Goal: Task Accomplishment & Management: Manage account settings

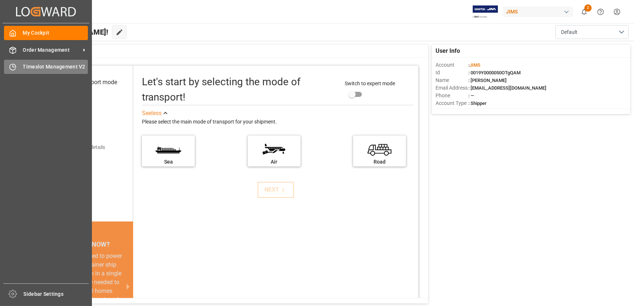
click at [27, 66] on span "Timeslot Management V2" at bounding box center [55, 67] width 65 height 8
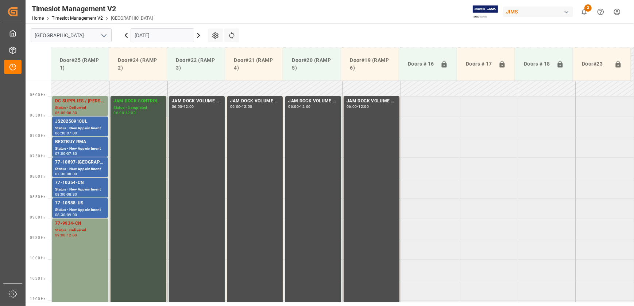
scroll to position [230, 0]
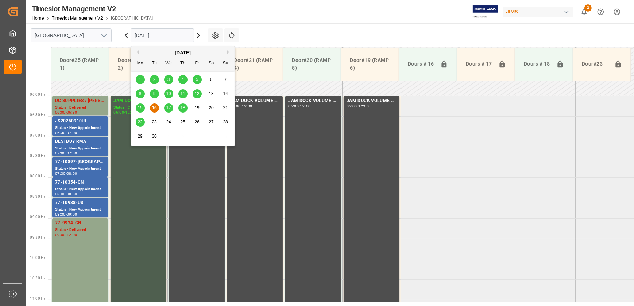
click at [164, 36] on input "16.09.2025" at bounding box center [162, 35] width 63 height 14
click at [167, 109] on span "17" at bounding box center [168, 107] width 5 height 5
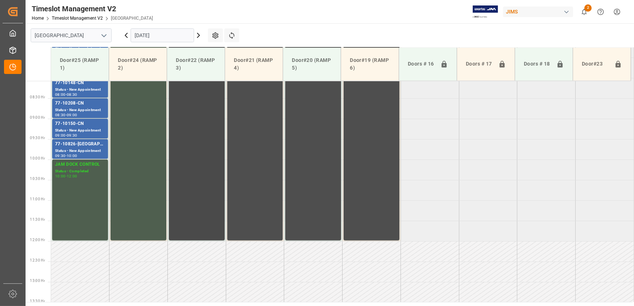
scroll to position [197, 0]
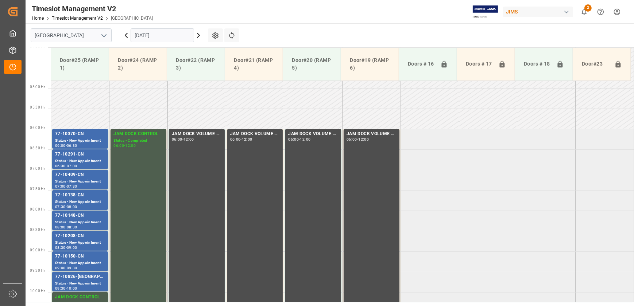
click at [155, 36] on input "17.09.2025" at bounding box center [162, 35] width 63 height 14
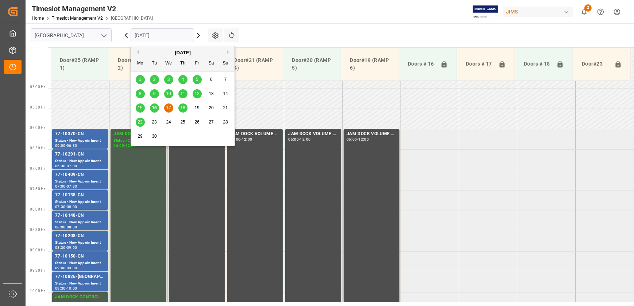
click at [181, 109] on span "18" at bounding box center [182, 107] width 5 height 5
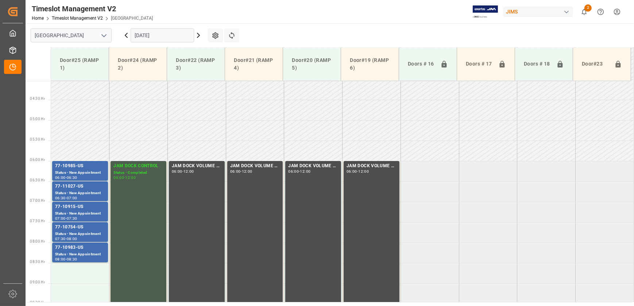
scroll to position [164, 0]
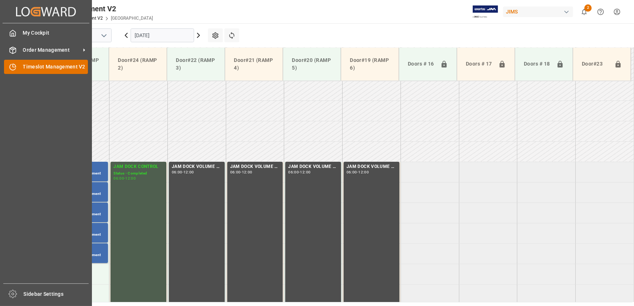
click at [16, 63] on div at bounding box center [10, 67] width 12 height 8
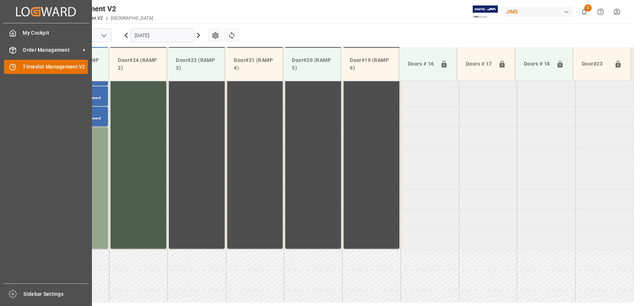
scroll to position [330, 0]
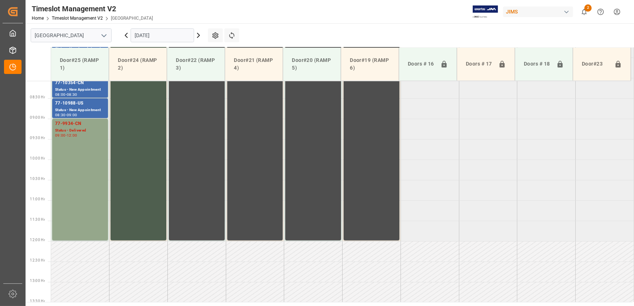
click at [127, 37] on icon at bounding box center [126, 35] width 2 height 4
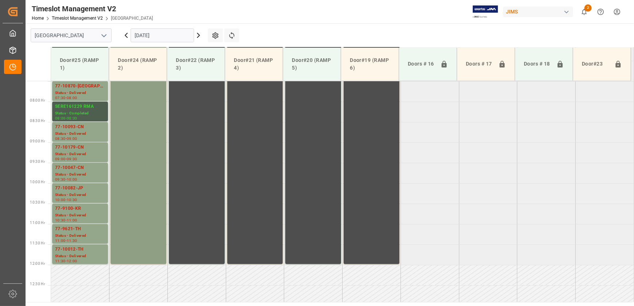
scroll to position [164, 0]
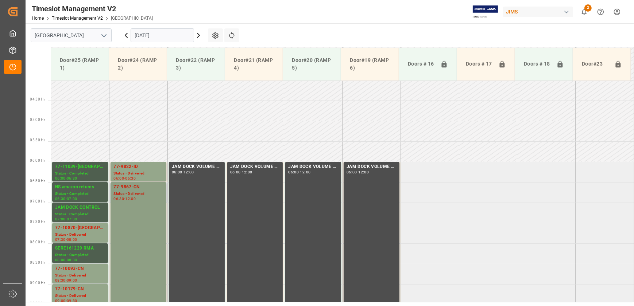
click at [125, 200] on div "-" at bounding box center [124, 198] width 1 height 3
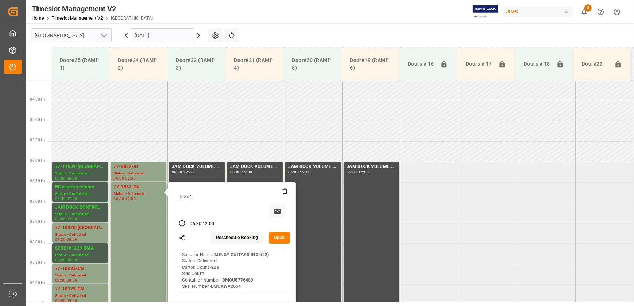
click at [274, 237] on button "Open" at bounding box center [279, 238] width 21 height 12
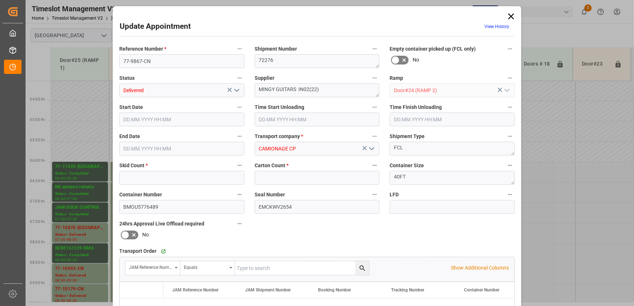
type input "0"
type input "209"
type input "15.09.2025 06:30"
type input "15.09.2025 12:00"
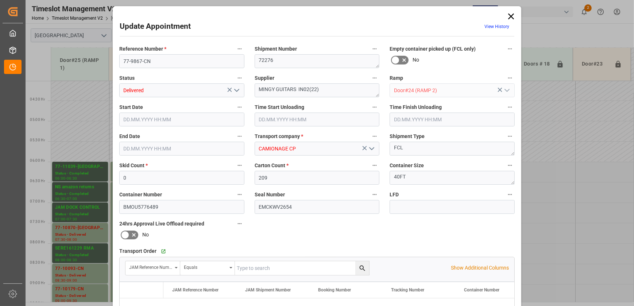
type input "11.09.2025 14:05"
click at [235, 89] on icon "open menu" at bounding box center [236, 90] width 9 height 9
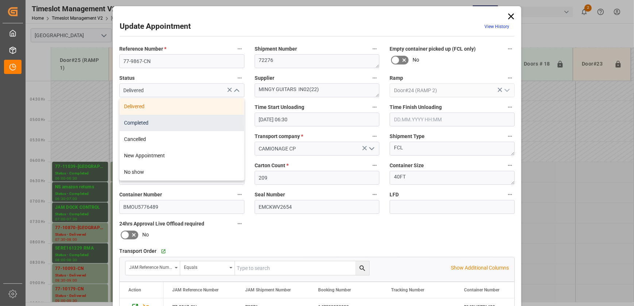
click at [224, 126] on div "Completed" at bounding box center [182, 123] width 124 height 16
type input "Completed"
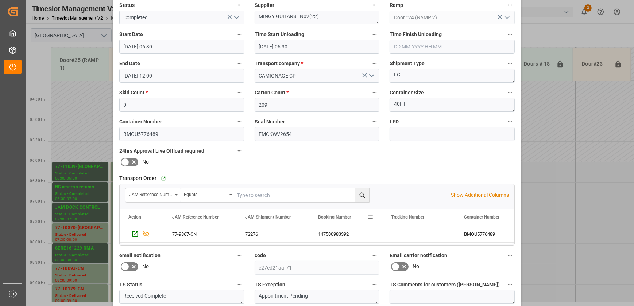
scroll to position [136, 0]
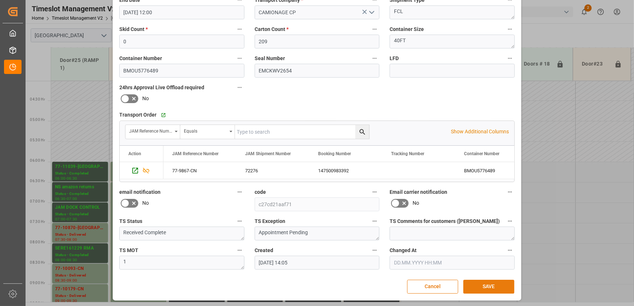
click at [502, 288] on button "SAVE" at bounding box center [488, 287] width 51 height 14
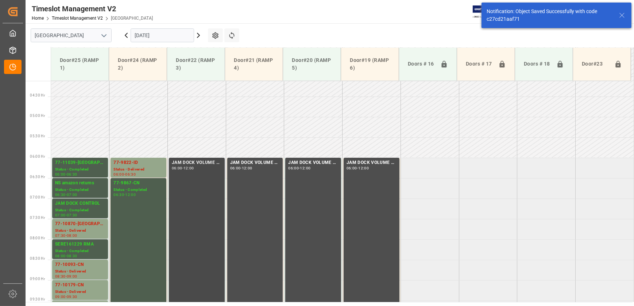
scroll to position [174, 0]
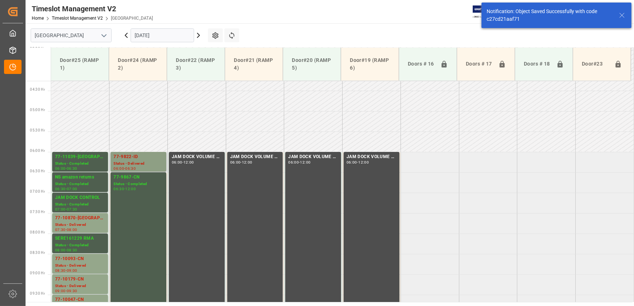
click at [152, 162] on div "Status - Delivered" at bounding box center [138, 164] width 50 height 6
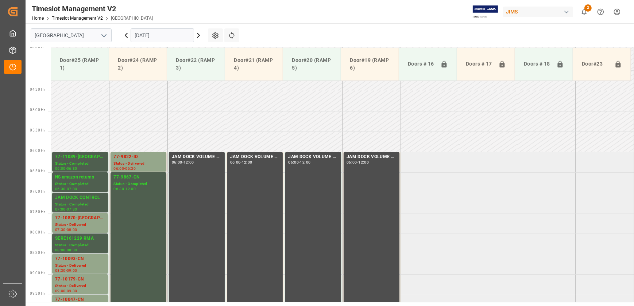
click at [94, 224] on div "Status - Delivered" at bounding box center [80, 225] width 50 height 6
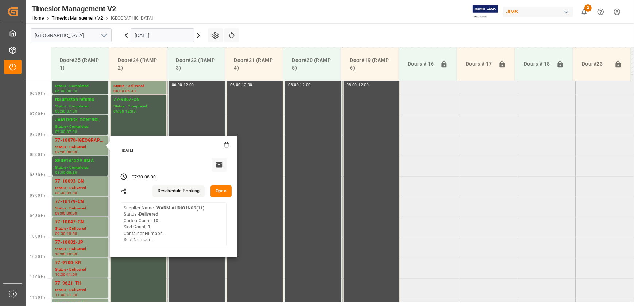
scroll to position [273, 0]
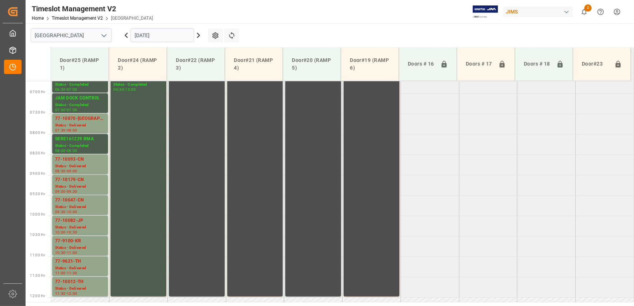
click at [99, 160] on div "77-10093-CN" at bounding box center [80, 159] width 50 height 7
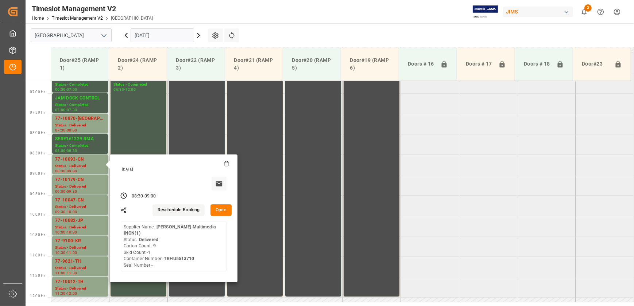
click at [200, 35] on icon at bounding box center [198, 35] width 9 height 9
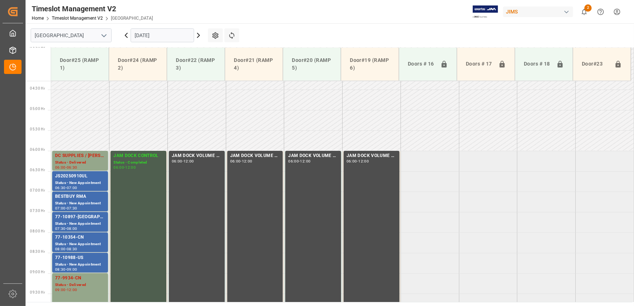
scroll to position [164, 0]
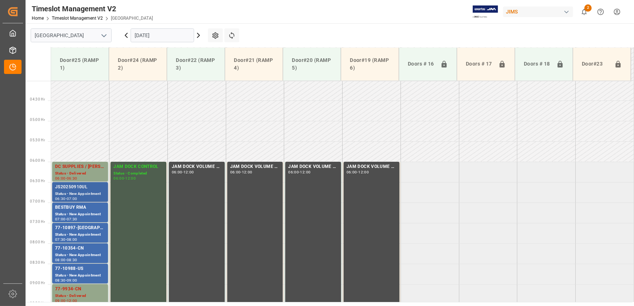
click at [89, 190] on div "JS20250910UL" at bounding box center [80, 187] width 50 height 7
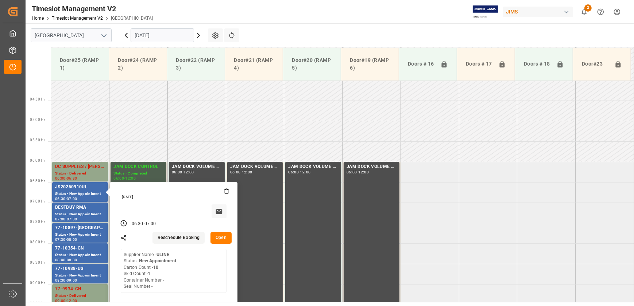
click at [226, 237] on button "Open" at bounding box center [220, 238] width 21 height 12
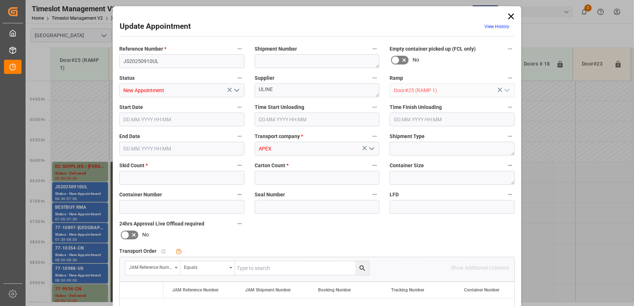
type input "1"
type input "10"
type input "16.09.2025 06:30"
type input "16.09.2025 07:00"
type input "12.09.2025 10:22"
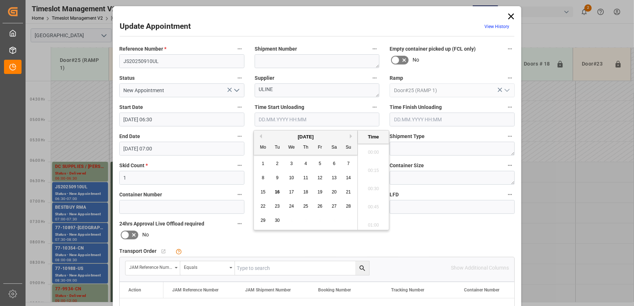
click at [288, 120] on input "text" at bounding box center [316, 120] width 125 height 14
click at [235, 89] on icon "open menu" at bounding box center [236, 90] width 9 height 9
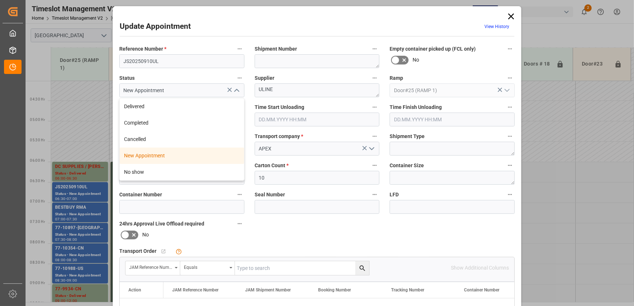
click at [235, 91] on icon "close menu" at bounding box center [236, 90] width 9 height 9
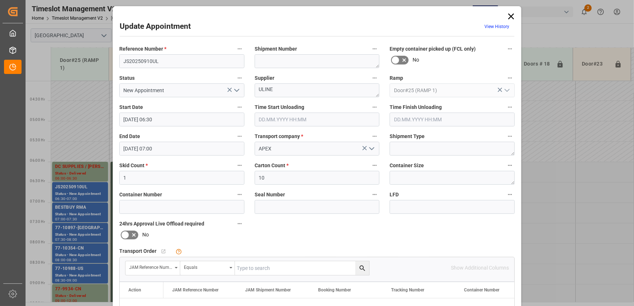
click at [235, 91] on polyline "open menu" at bounding box center [236, 90] width 4 height 2
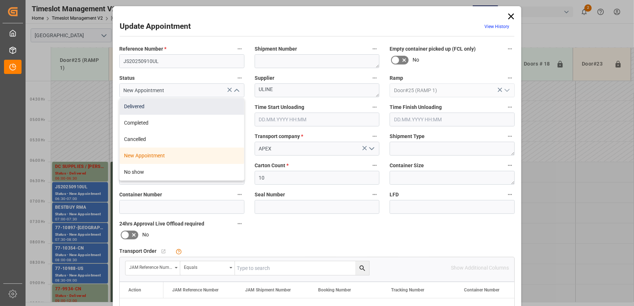
click at [192, 110] on div "Delivered" at bounding box center [182, 106] width 124 height 16
type input "Delivered"
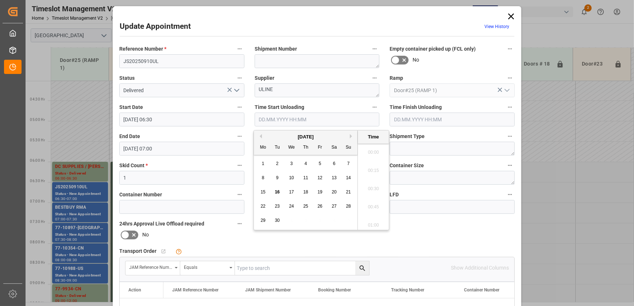
click at [298, 122] on input "text" at bounding box center [316, 120] width 125 height 14
click at [279, 192] on span "16" at bounding box center [276, 192] width 5 height 5
click at [365, 168] on li "09:00" at bounding box center [373, 169] width 31 height 18
type input "16.09.2025 09:00"
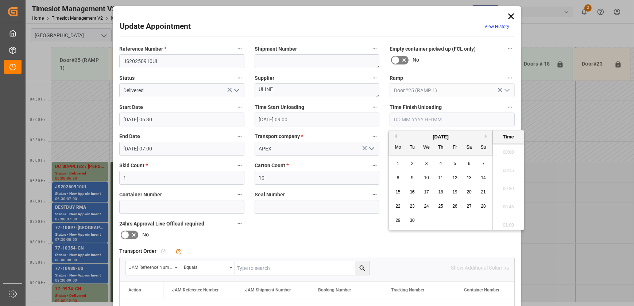
click at [447, 118] on input "text" at bounding box center [451, 120] width 125 height 14
click at [411, 192] on span "16" at bounding box center [411, 192] width 5 height 5
click at [503, 188] on li "09:15" at bounding box center [507, 187] width 31 height 18
type input "16.09.2025 09:15"
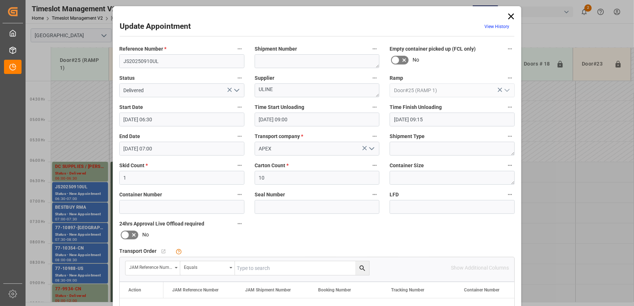
click at [235, 90] on icon "open menu" at bounding box center [236, 90] width 9 height 9
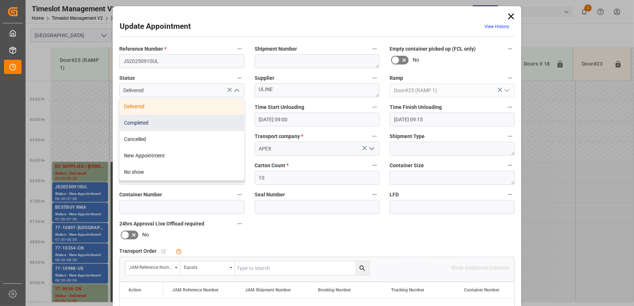
click at [207, 117] on div "Completed" at bounding box center [182, 123] width 124 height 16
type input "Completed"
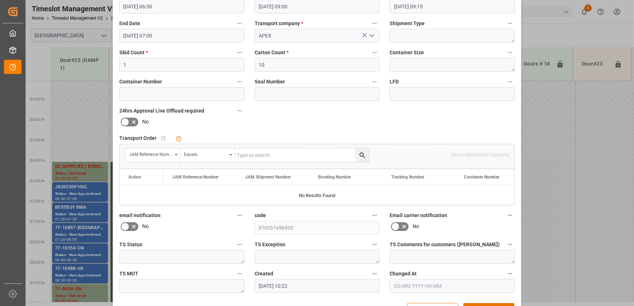
scroll to position [136, 0]
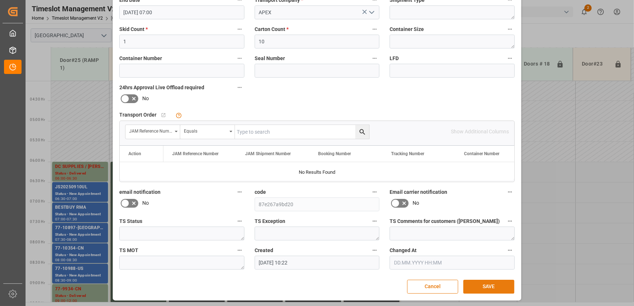
click at [486, 287] on button "SAVE" at bounding box center [488, 287] width 51 height 14
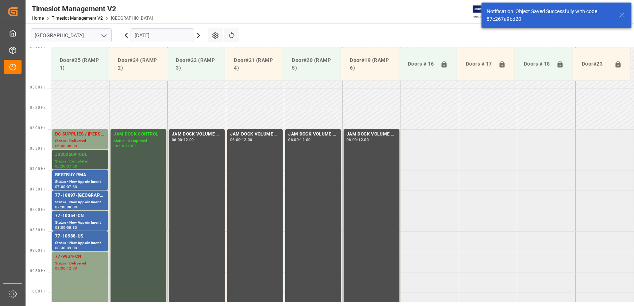
scroll to position [207, 0]
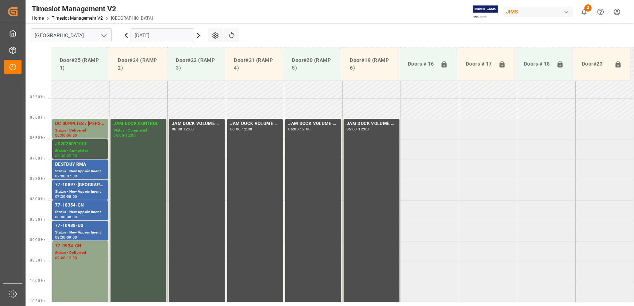
click at [155, 103] on td at bounding box center [138, 108] width 58 height 20
click at [88, 123] on div "DC SUPPLIES / GRANT FULLER" at bounding box center [80, 123] width 50 height 7
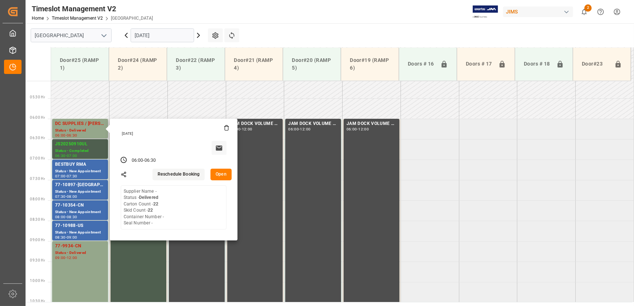
click at [221, 171] on button "Open" at bounding box center [220, 175] width 21 height 12
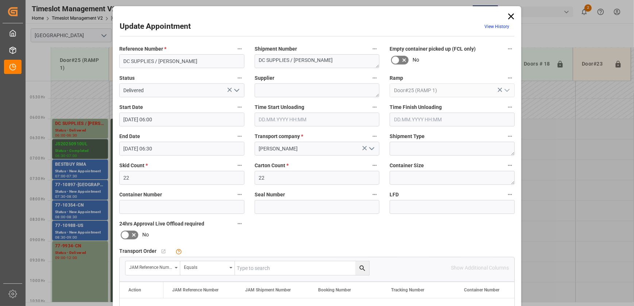
click at [237, 90] on icon "open menu" at bounding box center [236, 90] width 9 height 9
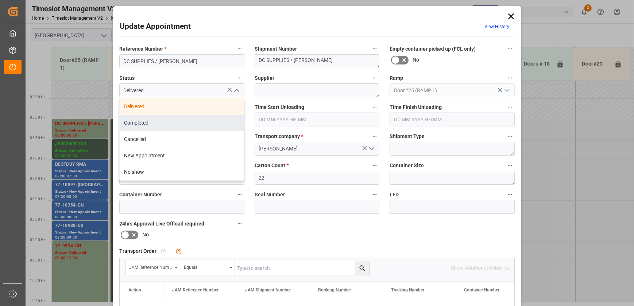
click at [206, 125] on div "Completed" at bounding box center [182, 123] width 124 height 16
type input "Completed"
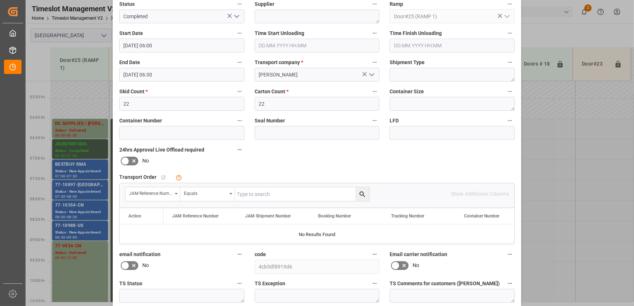
scroll to position [136, 0]
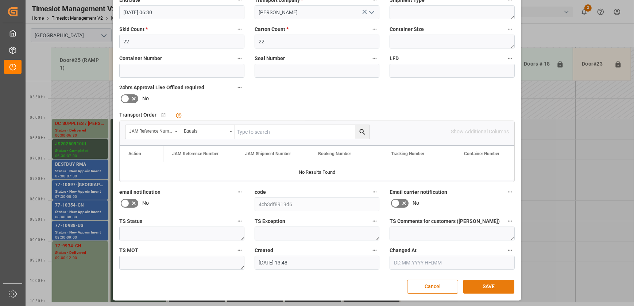
click at [484, 283] on button "SAVE" at bounding box center [488, 287] width 51 height 14
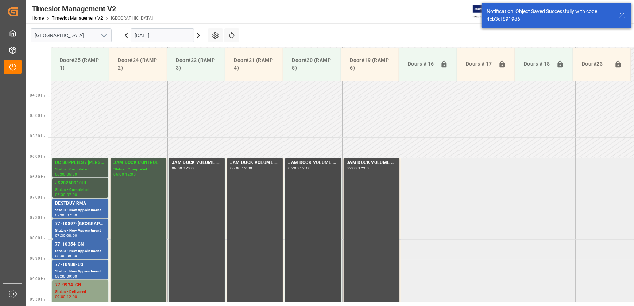
scroll to position [174, 0]
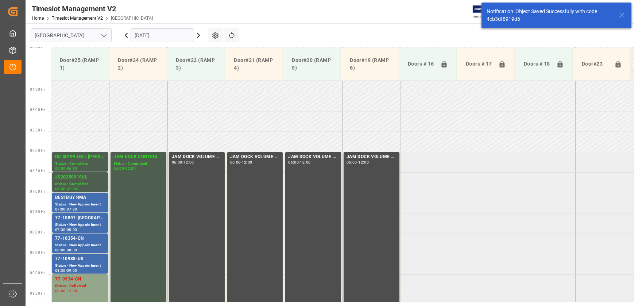
click at [180, 112] on td at bounding box center [196, 121] width 58 height 20
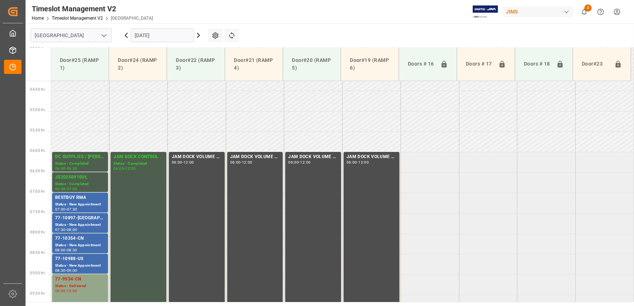
click at [302, 116] on td at bounding box center [313, 121] width 58 height 20
click at [89, 265] on div "Status - New Appointment" at bounding box center [80, 266] width 50 height 6
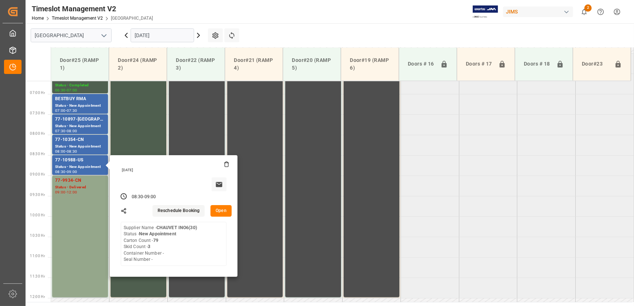
scroll to position [273, 0]
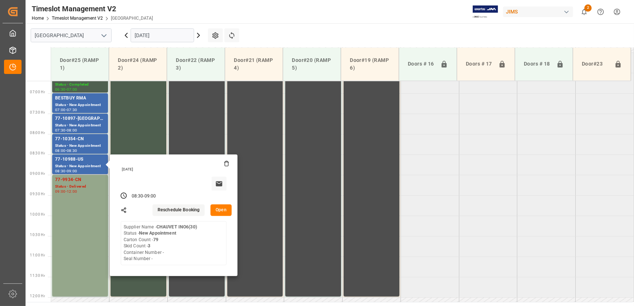
click at [220, 214] on button "Open" at bounding box center [220, 211] width 21 height 12
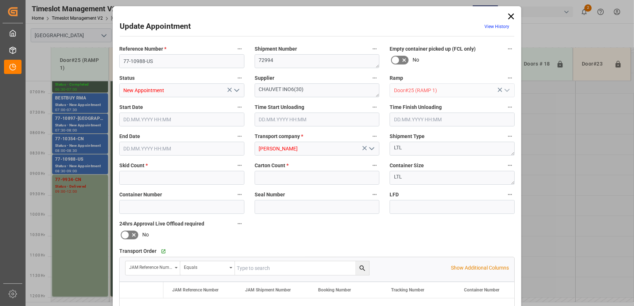
type input "3"
type input "79"
type input "16.09.2025 08:30"
type input "16.09.2025 09:00"
type input "15.09.2025 14:15"
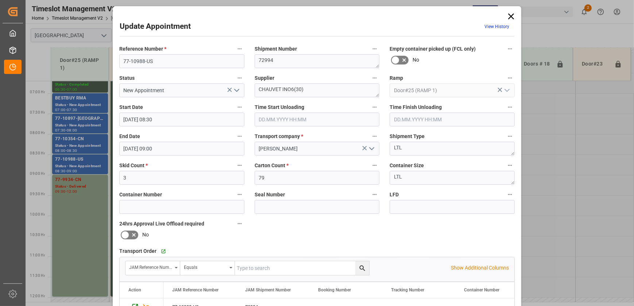
click at [507, 16] on icon at bounding box center [511, 16] width 10 height 10
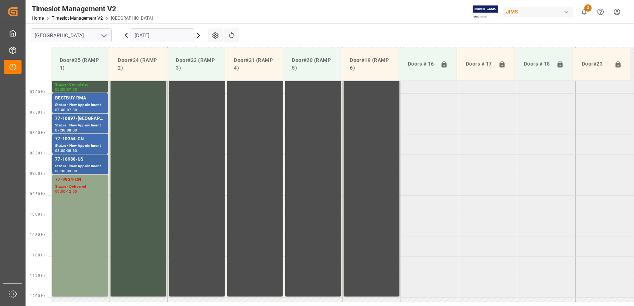
click at [92, 158] on div "77-10988-US" at bounding box center [80, 159] width 50 height 7
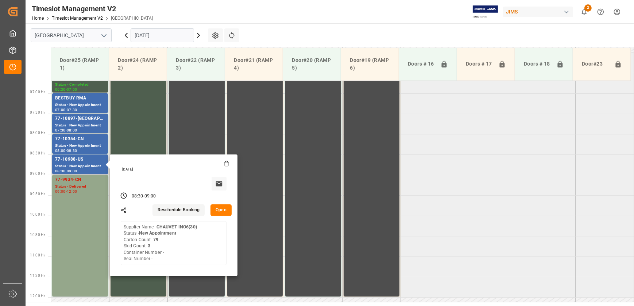
click at [225, 211] on button "Open" at bounding box center [220, 211] width 21 height 12
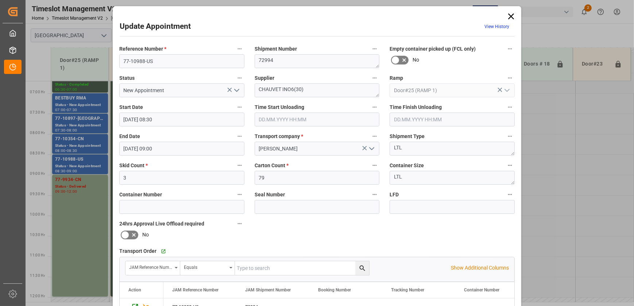
click at [235, 91] on polyline "open menu" at bounding box center [236, 90] width 4 height 2
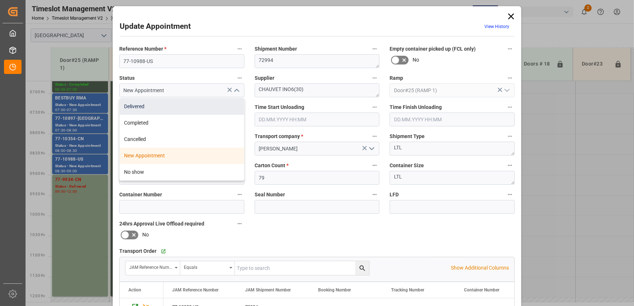
click at [215, 101] on div "Delivered" at bounding box center [182, 106] width 124 height 16
type input "Delivered"
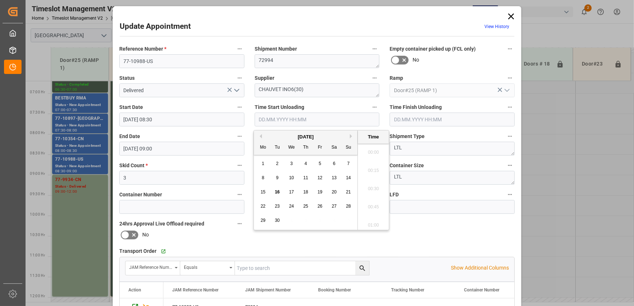
click at [308, 120] on input "text" at bounding box center [316, 120] width 125 height 14
click at [278, 194] on span "16" at bounding box center [276, 192] width 5 height 5
click at [373, 190] on li "09:15" at bounding box center [373, 187] width 31 height 18
type input "16.09.2025 09:15"
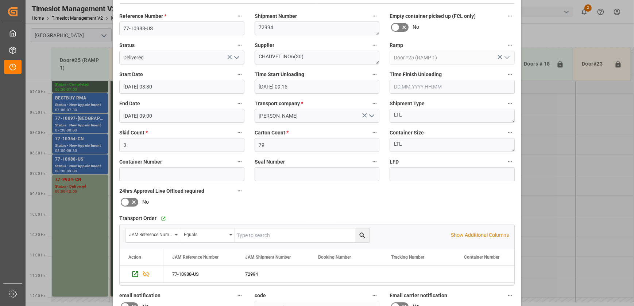
scroll to position [136, 0]
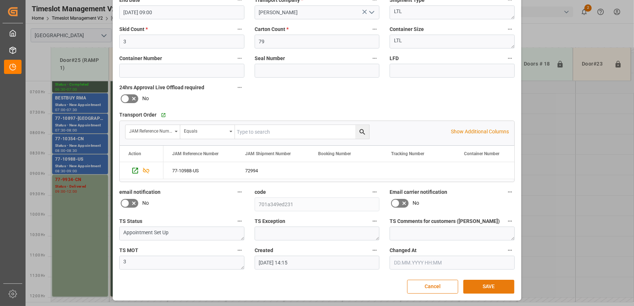
click at [481, 289] on button "SAVE" at bounding box center [488, 287] width 51 height 14
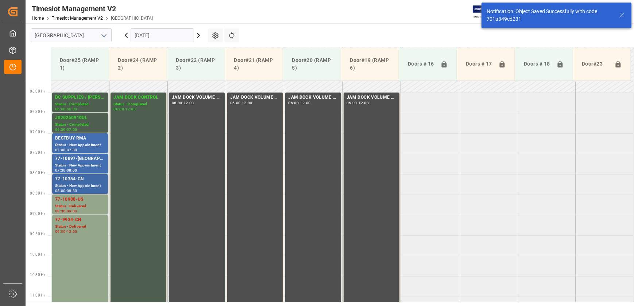
scroll to position [189, 0]
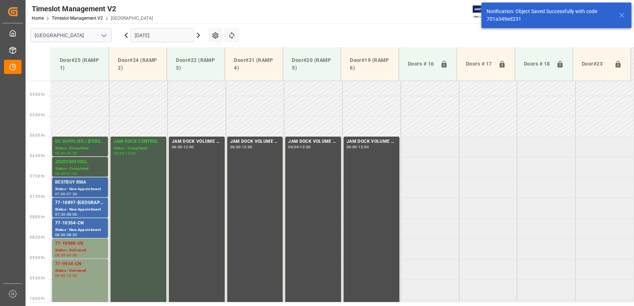
click at [89, 190] on div "Status - New Appointment" at bounding box center [80, 189] width 50 height 6
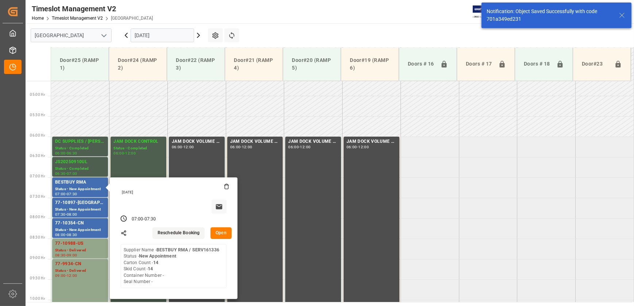
click at [224, 229] on button "Open" at bounding box center [220, 233] width 21 height 12
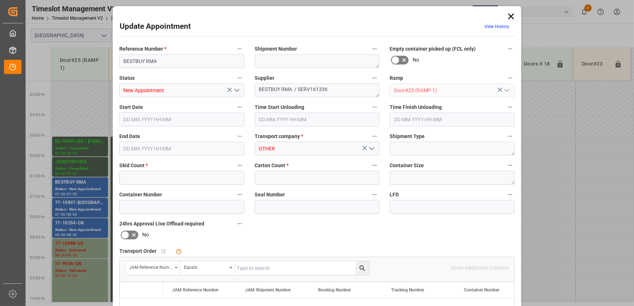
type input "14"
type input "16.09.2025 07:00"
type input "16.09.2025 07:30"
type input "12.09.2025 12:44"
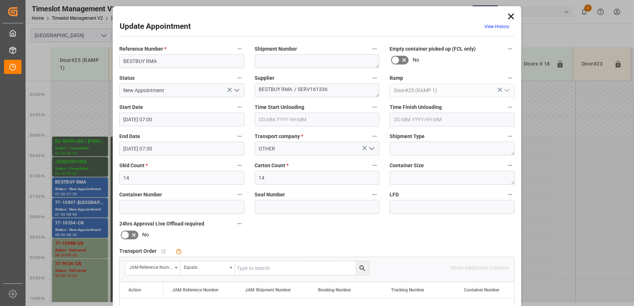
click at [237, 91] on icon "open menu" at bounding box center [236, 90] width 9 height 9
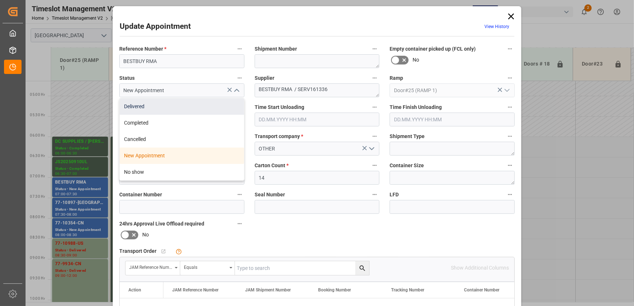
click at [214, 105] on div "Delivered" at bounding box center [182, 106] width 124 height 16
type input "Delivered"
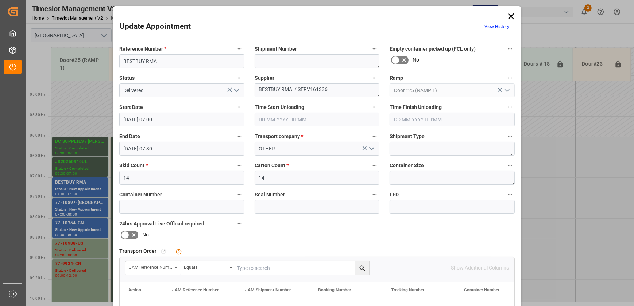
click at [280, 120] on input "text" at bounding box center [316, 120] width 125 height 14
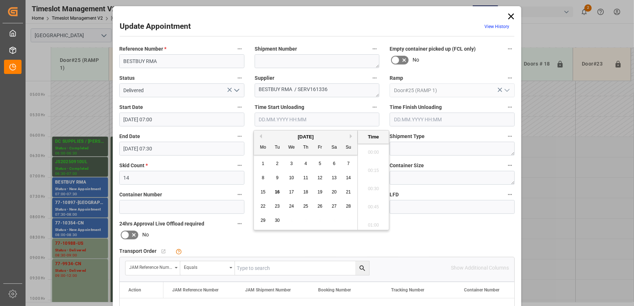
scroll to position [640, 0]
click at [276, 193] on span "16" at bounding box center [276, 192] width 5 height 5
click at [378, 190] on li "09:15" at bounding box center [373, 187] width 31 height 18
type input "16.09.2025 09:15"
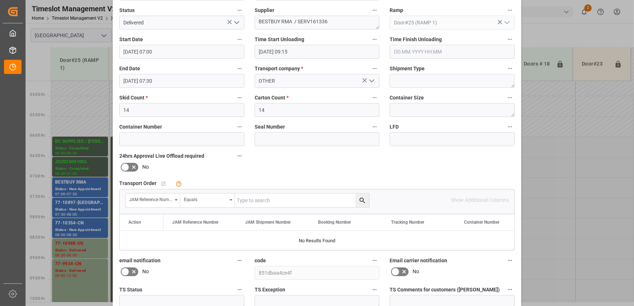
scroll to position [136, 0]
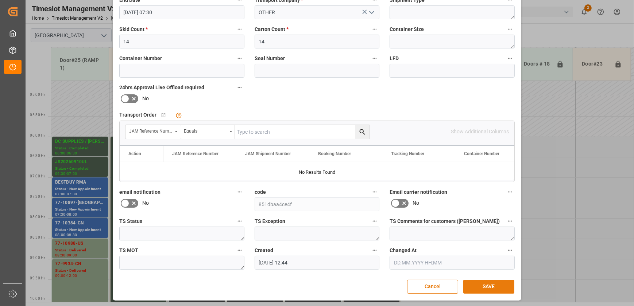
click at [485, 284] on button "SAVE" at bounding box center [488, 287] width 51 height 14
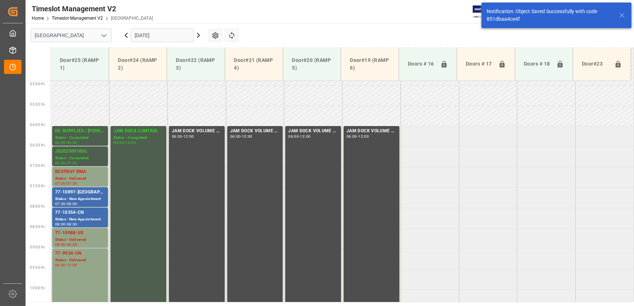
scroll to position [248, 0]
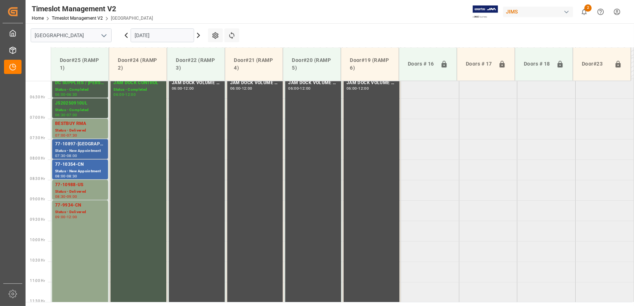
click at [74, 147] on div "77-10897-US" at bounding box center [80, 144] width 50 height 7
click at [90, 166] on div "77-10354-CN" at bounding box center [80, 164] width 50 height 7
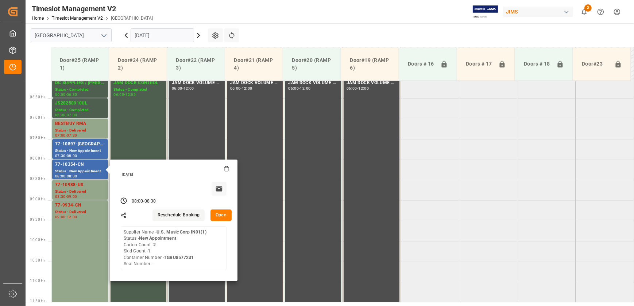
click at [215, 218] on button "Open" at bounding box center [220, 216] width 21 height 12
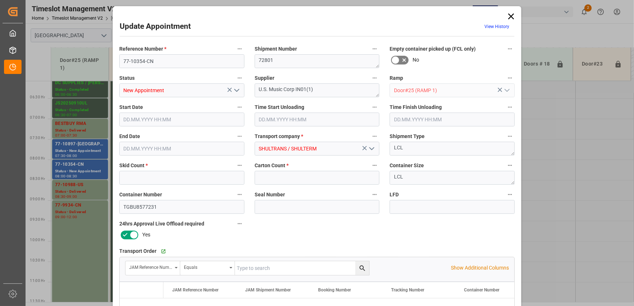
type input "1"
type input "2"
type input "16.09.2025 08:00"
type input "16.09.2025 08:30"
type input "12.09.2025 19:50"
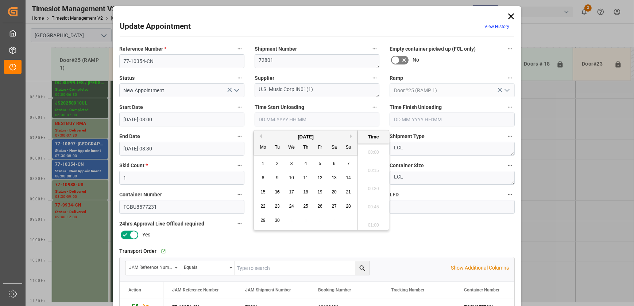
click at [295, 121] on input "text" at bounding box center [316, 120] width 125 height 14
click at [275, 193] on span "16" at bounding box center [276, 192] width 5 height 5
click at [368, 188] on li "09:30" at bounding box center [373, 187] width 31 height 18
type input "16.09.2025 09:30"
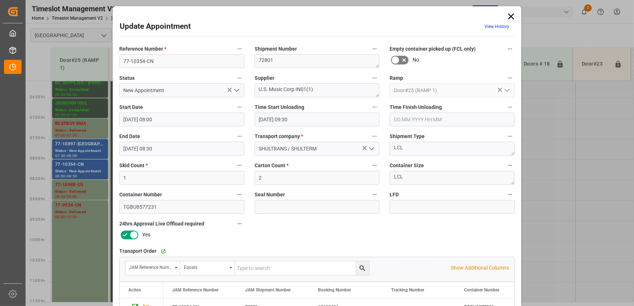
click at [233, 90] on icon "open menu" at bounding box center [236, 90] width 9 height 9
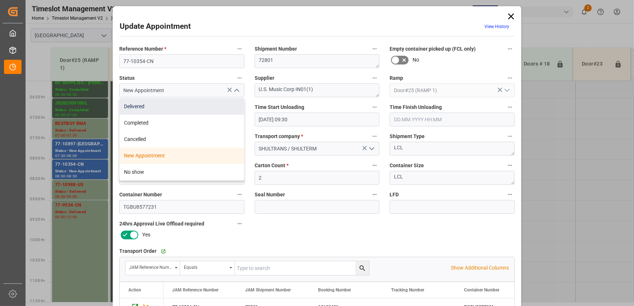
click at [195, 108] on div "Delivered" at bounding box center [182, 106] width 124 height 16
type input "Delivered"
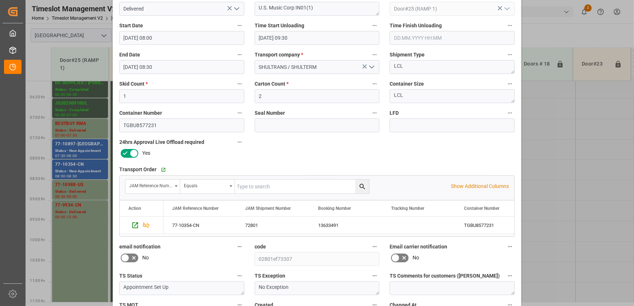
scroll to position [136, 0]
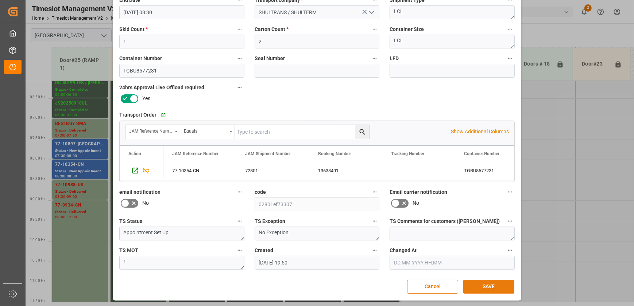
click at [488, 289] on button "SAVE" at bounding box center [488, 287] width 51 height 14
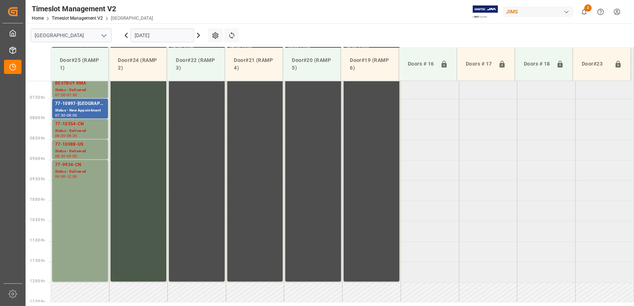
scroll to position [222, 0]
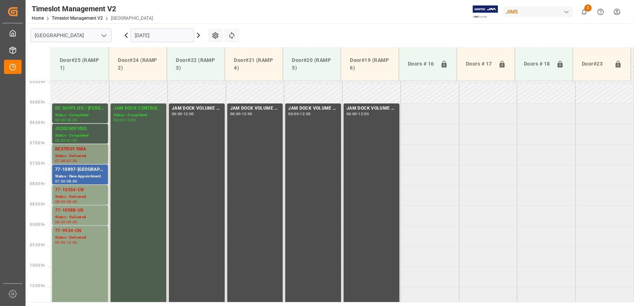
click at [77, 149] on div "BESTBUY RMA" at bounding box center [80, 149] width 50 height 7
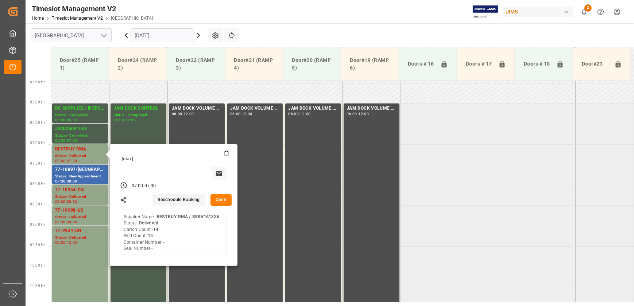
click at [228, 202] on button "Open" at bounding box center [220, 200] width 21 height 12
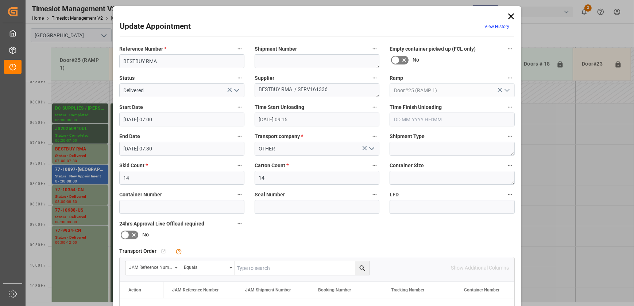
click at [511, 15] on icon at bounding box center [511, 16] width 10 height 10
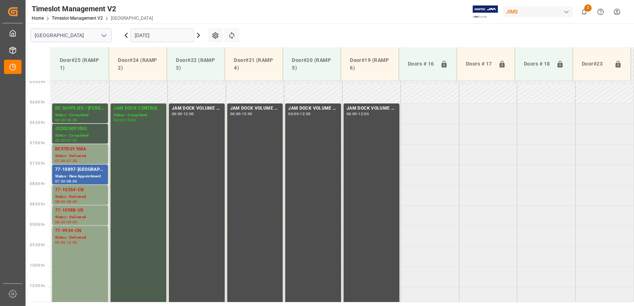
click at [410, 95] on td at bounding box center [429, 93] width 58 height 20
click at [74, 170] on div "77-10897-US" at bounding box center [80, 169] width 50 height 7
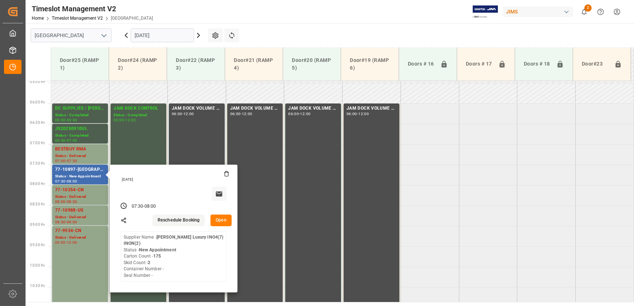
drag, startPoint x: 530, startPoint y: 200, endPoint x: 511, endPoint y: 139, distance: 64.5
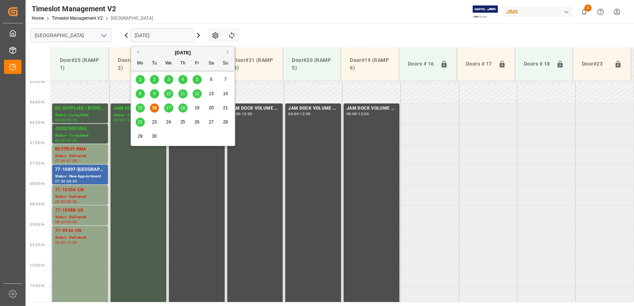
click at [172, 37] on input "16.09.2025" at bounding box center [162, 35] width 63 height 14
click at [180, 107] on span "18" at bounding box center [182, 107] width 5 height 5
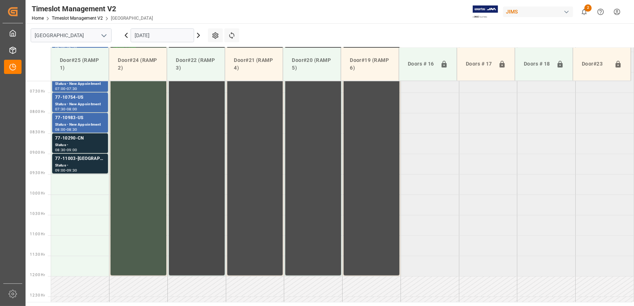
scroll to position [205, 0]
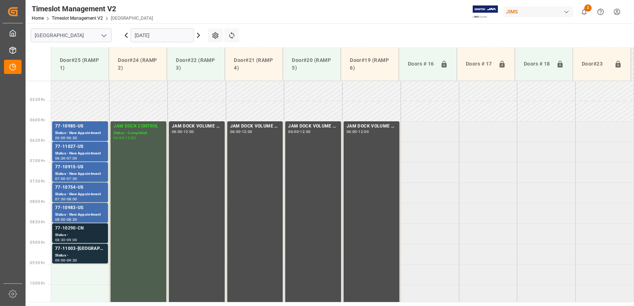
click at [86, 225] on div "77-10290-CN" at bounding box center [80, 228] width 50 height 7
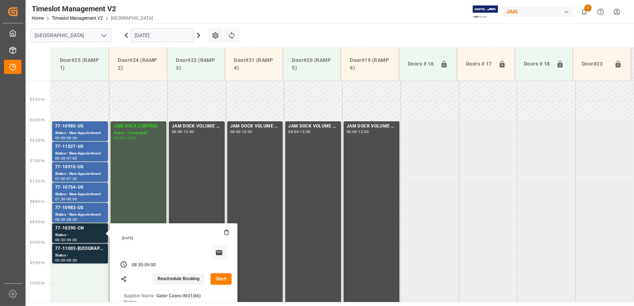
click at [223, 277] on button "Open" at bounding box center [220, 279] width 21 height 12
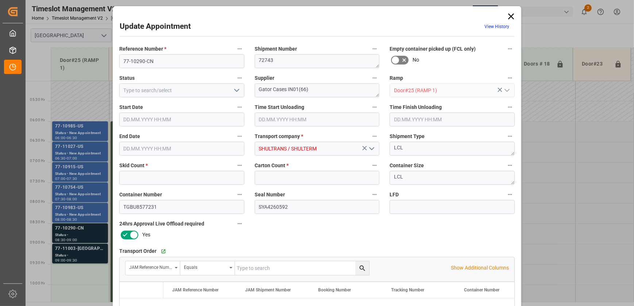
type input "15"
type input "225"
type input "18.09.2025 08:30"
type input "18.09.2025 09:00"
type input "16.09.2025 13:23"
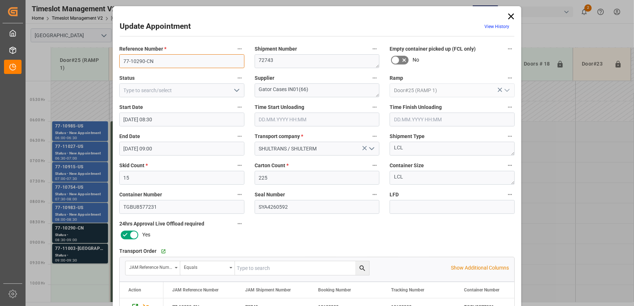
click at [148, 64] on input "77-10290-CN" at bounding box center [181, 61] width 125 height 14
click at [281, 89] on textarea "Gator Cases IN01(66)" at bounding box center [316, 90] width 125 height 14
click at [70, 253] on div "Update Appointment View History Reference Number * 77-10290-CN Shipment Number …" at bounding box center [317, 153] width 634 height 306
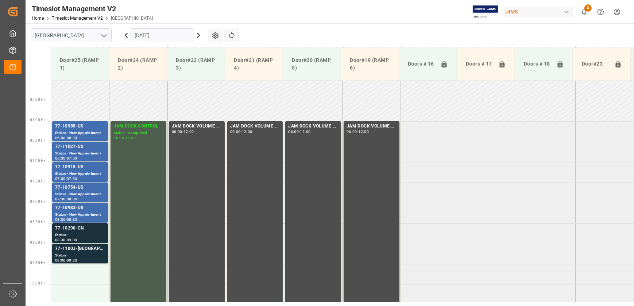
click at [70, 253] on div "Status -" at bounding box center [80, 256] width 50 height 6
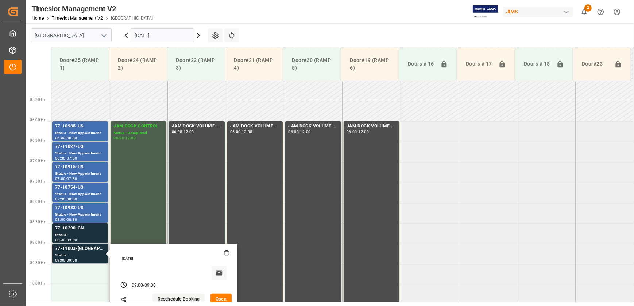
click at [222, 299] on button "Open" at bounding box center [220, 300] width 21 height 12
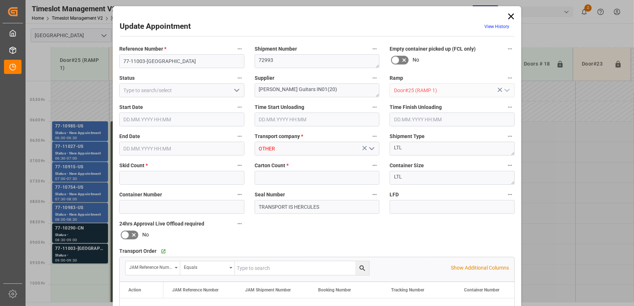
type input "2"
type input "34"
type input "18.09.2025 09:00"
type input "18.09.2025 09:30"
type input "16.09.2025 14:12"
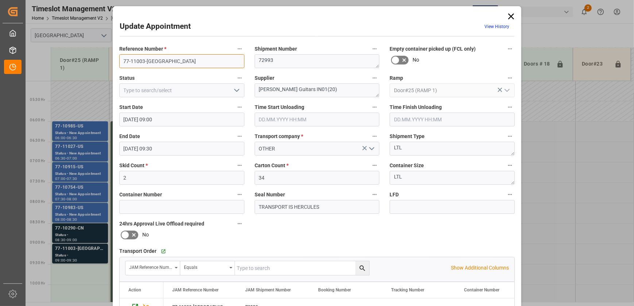
click at [176, 61] on input "77-11003-US" at bounding box center [181, 61] width 125 height 14
click at [510, 17] on icon at bounding box center [511, 16] width 6 height 6
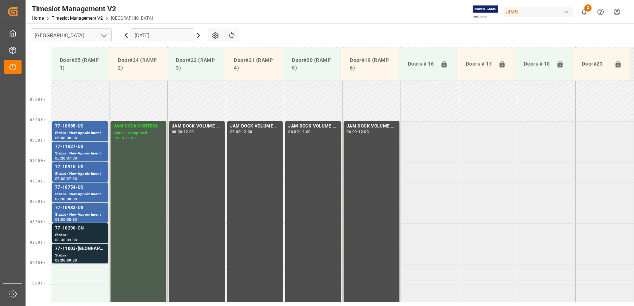
click at [104, 233] on div "Status -" at bounding box center [80, 235] width 50 height 6
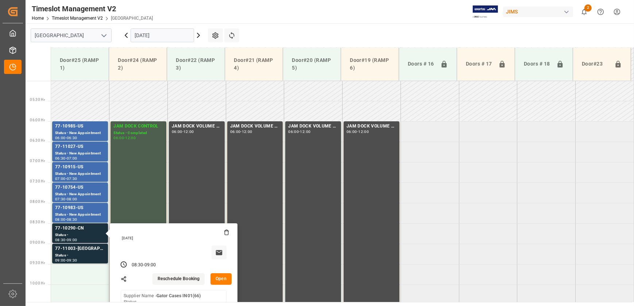
click at [225, 277] on button "Open" at bounding box center [220, 279] width 21 height 12
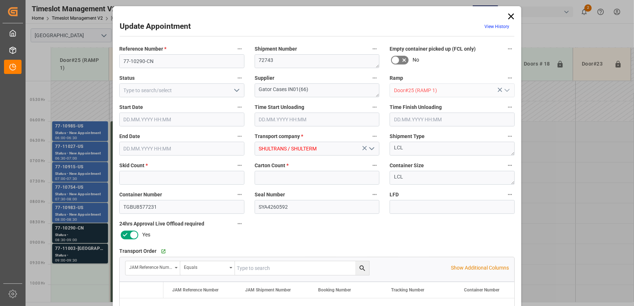
type input "15"
type input "225"
type input "18.09.2025 08:30"
type input "18.09.2025 09:00"
type input "16.09.2025 13:23"
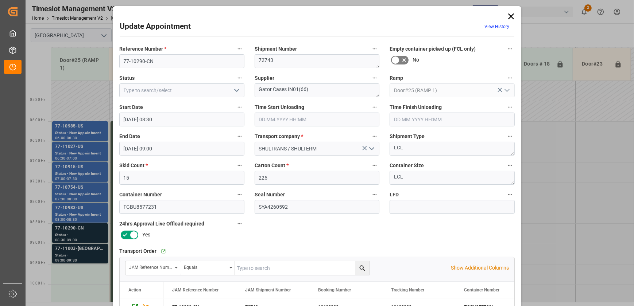
click at [234, 89] on icon "open menu" at bounding box center [236, 90] width 9 height 9
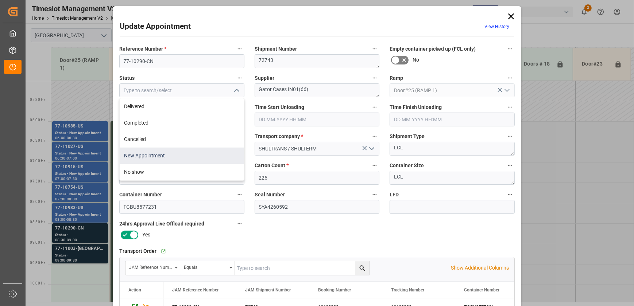
click at [188, 156] on div "New Appointment" at bounding box center [182, 156] width 124 height 16
type input "New Appointment"
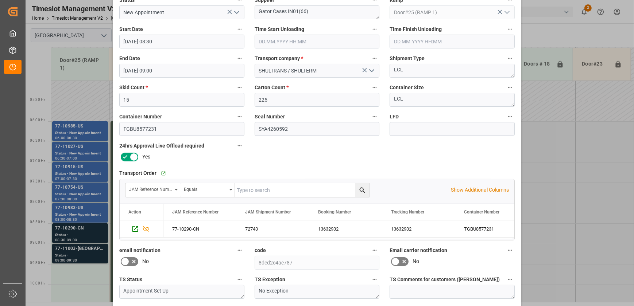
scroll to position [136, 0]
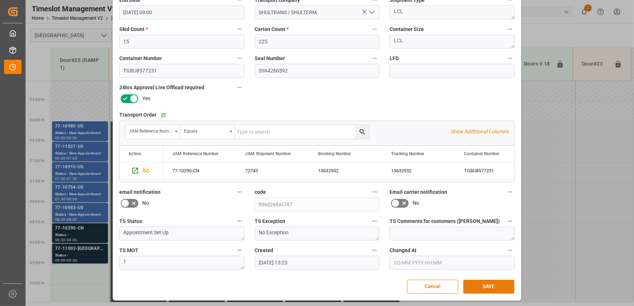
click at [487, 289] on button "SAVE" at bounding box center [488, 287] width 51 height 14
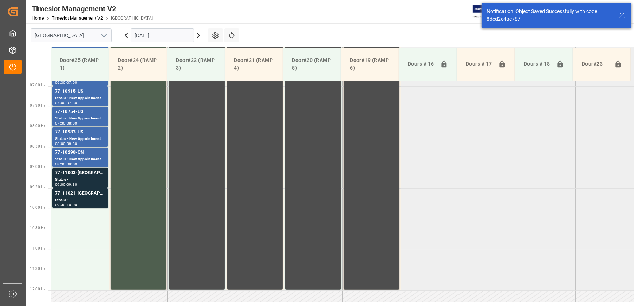
scroll to position [288, 0]
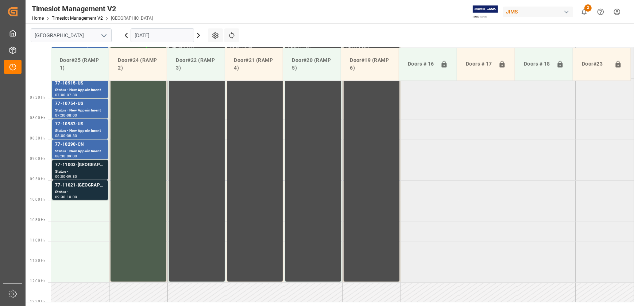
click at [96, 174] on div "Status -" at bounding box center [80, 172] width 50 height 6
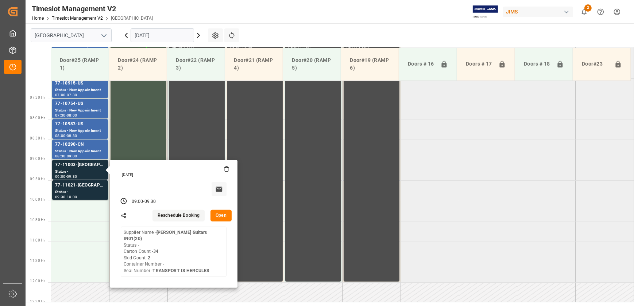
click at [220, 217] on button "Open" at bounding box center [220, 216] width 21 height 12
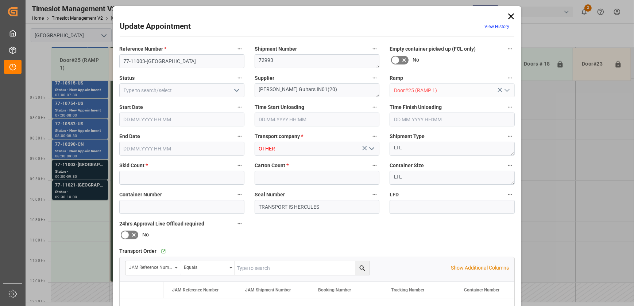
type input "2"
type input "34"
type input "18.09.2025 09:00"
type input "18.09.2025 09:30"
type input "16.09.2025 14:12"
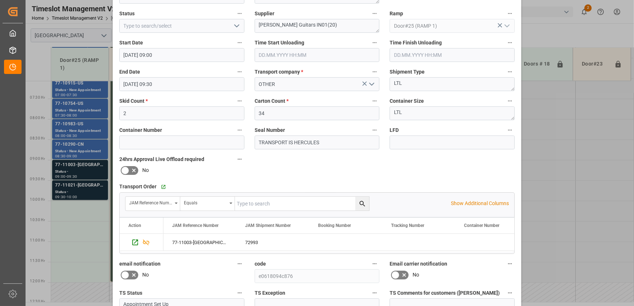
scroll to position [0, 0]
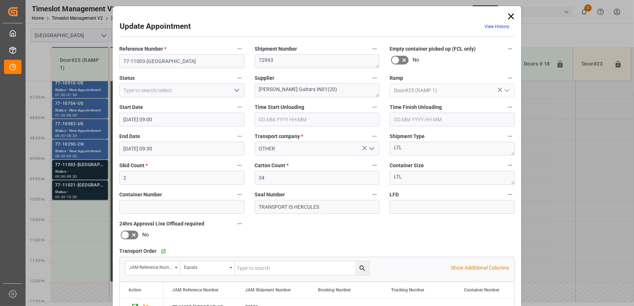
click at [235, 87] on icon "open menu" at bounding box center [236, 90] width 9 height 9
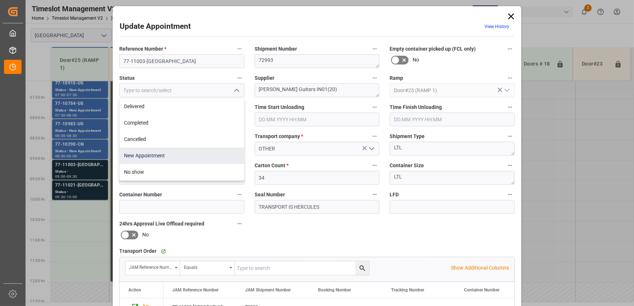
click at [193, 160] on div "New Appointment" at bounding box center [182, 156] width 124 height 16
type input "New Appointment"
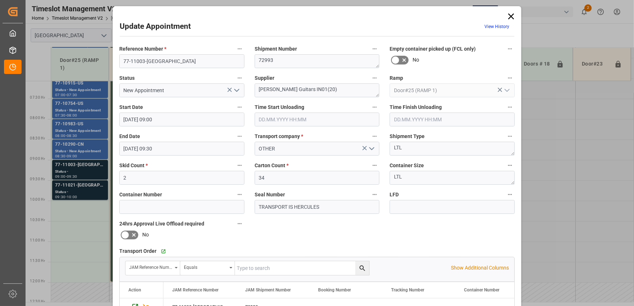
click at [94, 188] on div "Update Appointment View History Reference Number * 77-11003-US Shipment Number …" at bounding box center [317, 153] width 634 height 306
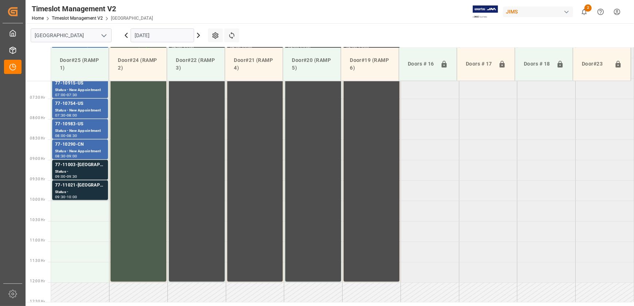
click at [94, 188] on div "77-11021-US" at bounding box center [80, 185] width 50 height 7
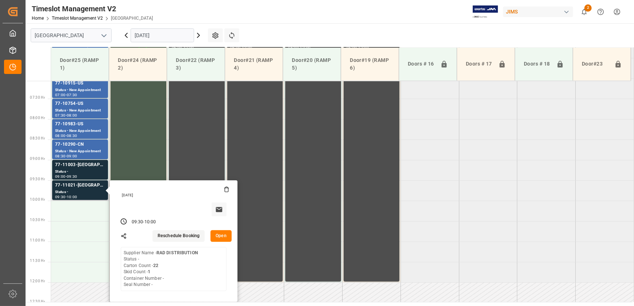
click at [222, 235] on button "Open" at bounding box center [220, 236] width 21 height 12
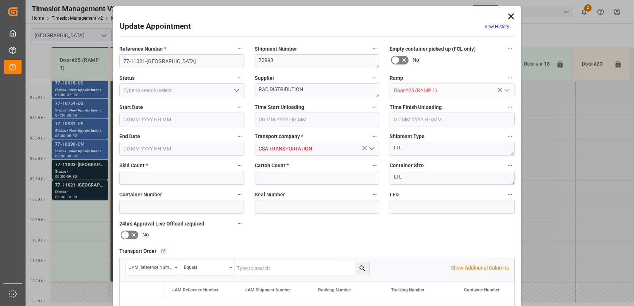
type input "1"
type input "22"
type input "18.09.2025 09:30"
type input "18.09.2025 10:00"
type input "16.09.2025 14:27"
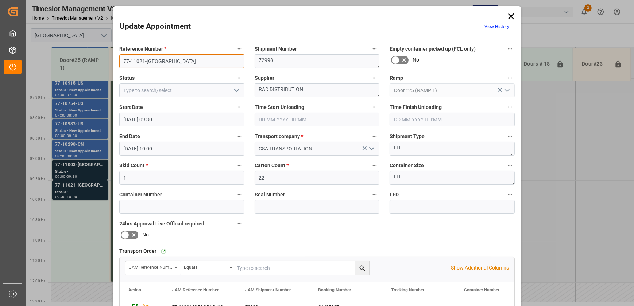
click at [156, 62] on input "77-11021-US" at bounding box center [181, 61] width 125 height 14
click at [281, 87] on textarea "RAD DISTRIBUTION" at bounding box center [316, 90] width 125 height 14
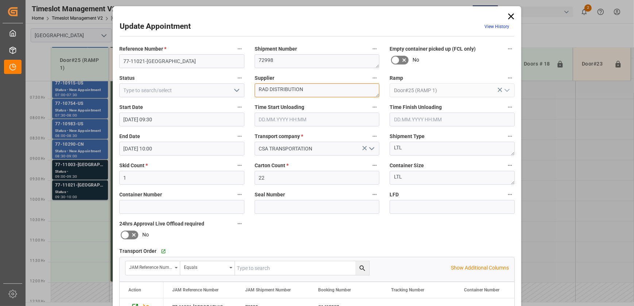
click at [281, 87] on textarea "RAD DISTRIBUTION" at bounding box center [316, 90] width 125 height 14
click at [347, 89] on textarea "RAD DISTRIBUTION" at bounding box center [316, 90] width 125 height 14
click at [316, 87] on textarea "RAD DISTRIBUTION INO" at bounding box center [316, 90] width 125 height 14
click at [330, 90] on textarea "RAD DISTRIBUTION INO9(" at bounding box center [316, 90] width 125 height 14
type textarea "RAD DISTRIBUTION INO9(25)"
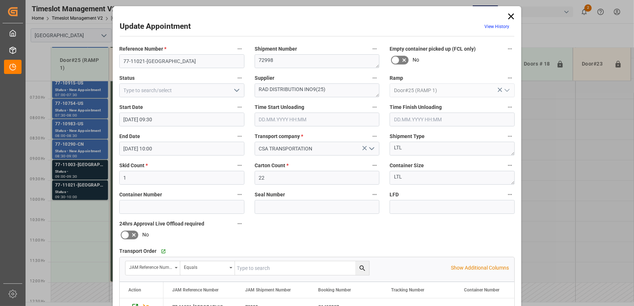
click at [326, 237] on div "Reference Number * 77-11021-US Shipment Number 72998 Empty container picked up …" at bounding box center [316, 225] width 405 height 367
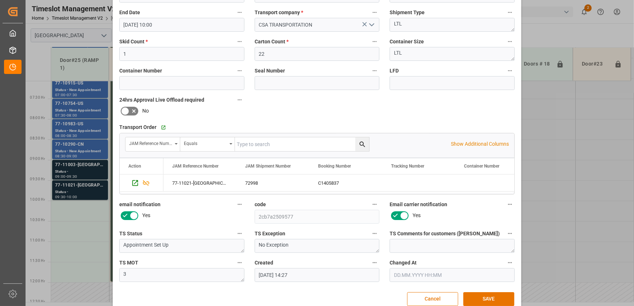
scroll to position [136, 0]
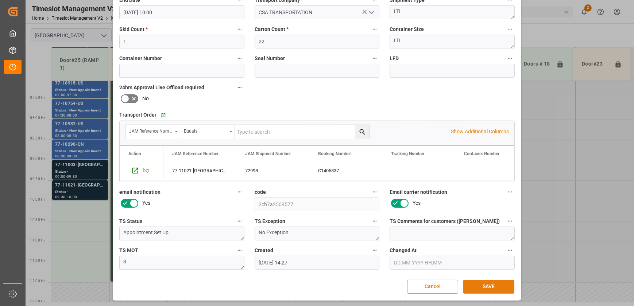
click at [493, 286] on button "SAVE" at bounding box center [488, 287] width 51 height 14
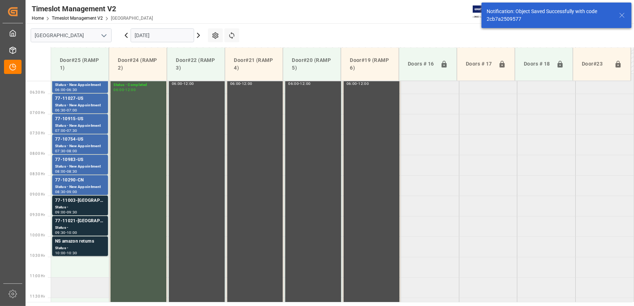
scroll to position [330, 0]
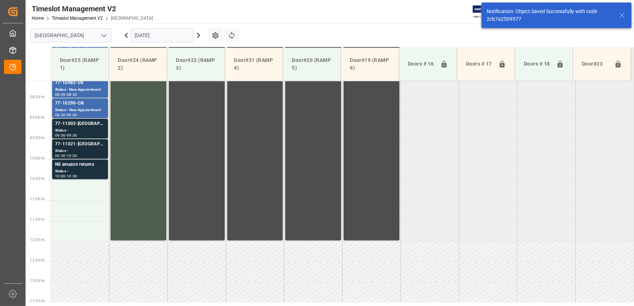
click at [90, 151] on div "Status -" at bounding box center [80, 151] width 50 height 6
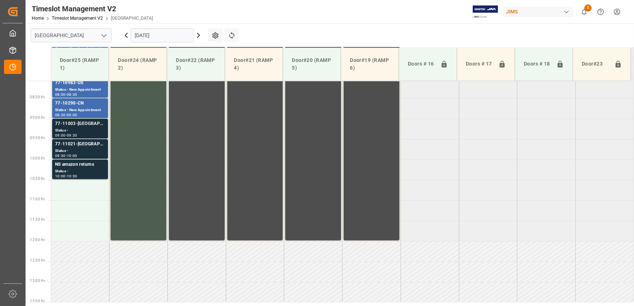
click at [92, 122] on div "77-11003-US" at bounding box center [80, 123] width 50 height 7
click at [66, 168] on div "Status -" at bounding box center [80, 171] width 50 height 6
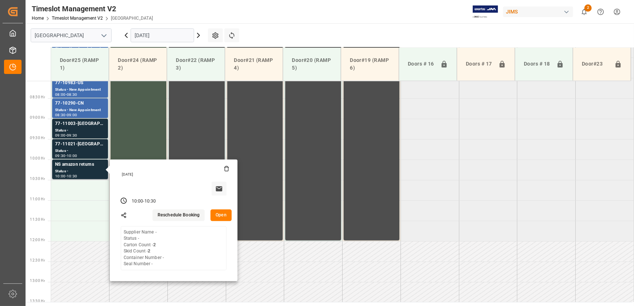
click at [223, 219] on button "Open" at bounding box center [220, 216] width 21 height 12
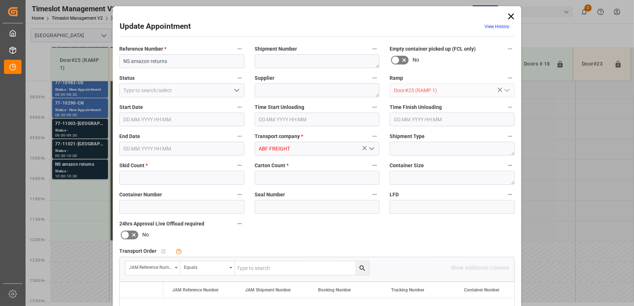
type input "2"
type input "18.09.2025 10:00"
type input "18.09.2025 10:30"
type input "16.09.2025 14:47"
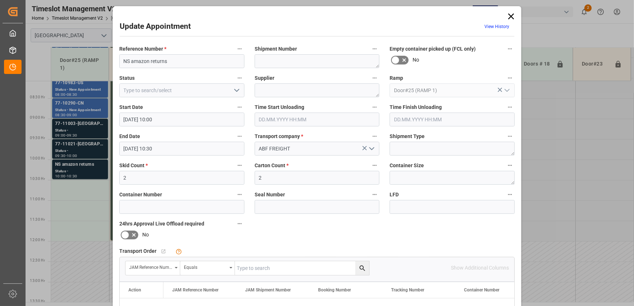
click at [234, 92] on icon "open menu" at bounding box center [236, 90] width 9 height 9
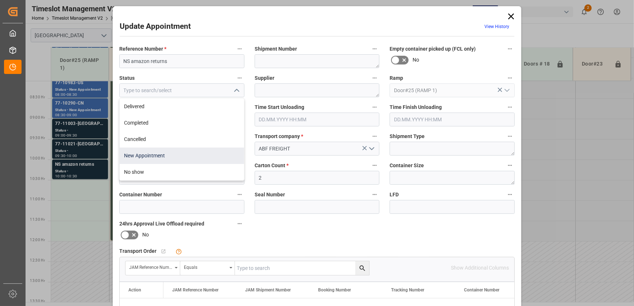
click at [173, 155] on div "New Appointment" at bounding box center [182, 156] width 124 height 16
type input "New Appointment"
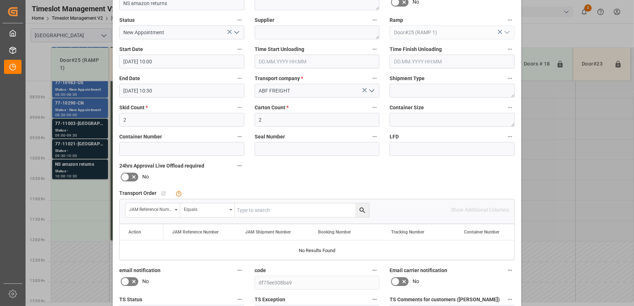
scroll to position [136, 0]
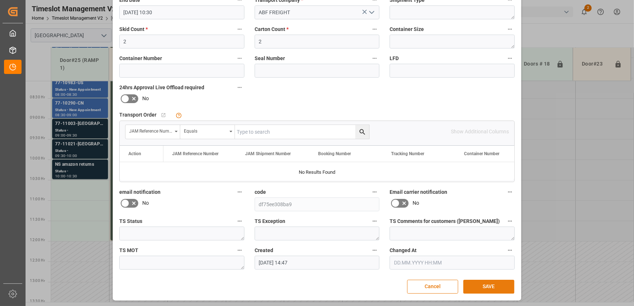
click at [502, 287] on button "SAVE" at bounding box center [488, 287] width 51 height 14
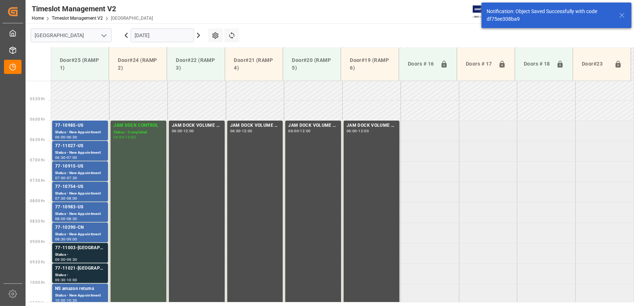
scroll to position [337, 0]
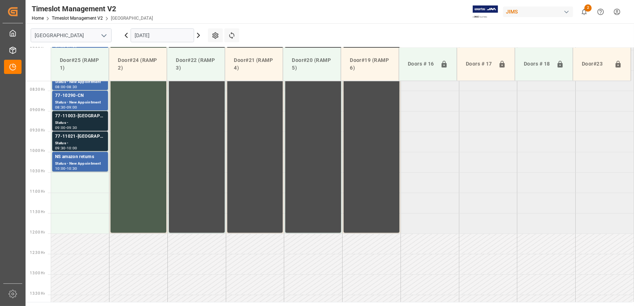
click at [88, 117] on div "77-11003-US" at bounding box center [80, 116] width 50 height 7
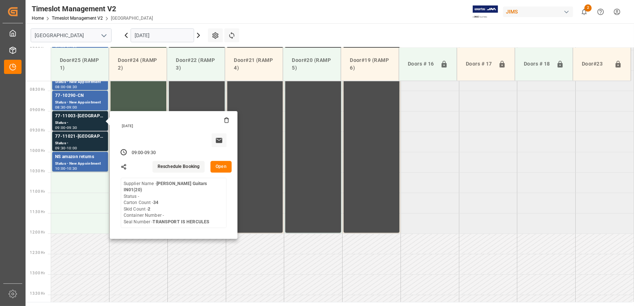
click at [223, 169] on button "Open" at bounding box center [220, 167] width 21 height 12
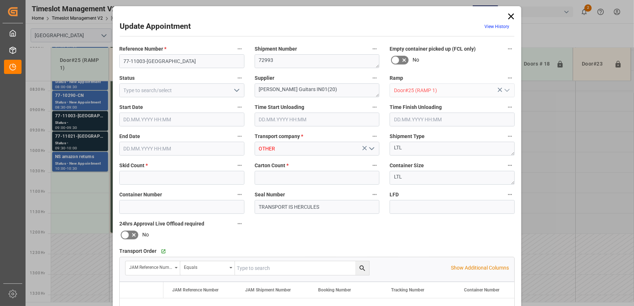
type input "2"
type input "34"
type input "18.09.2025 09:00"
type input "18.09.2025 09:30"
type input "16.09.2025 14:12"
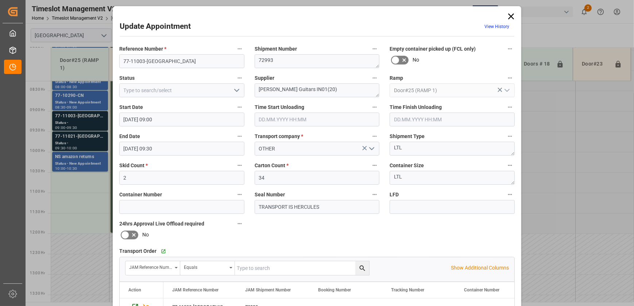
click at [101, 123] on div "Update Appointment View History Reference Number * 77-11003-US Shipment Number …" at bounding box center [317, 153] width 634 height 306
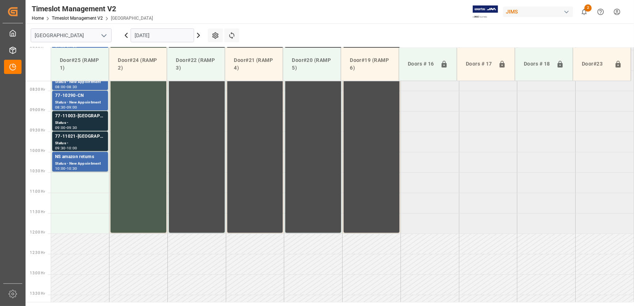
click at [101, 123] on div "Status -" at bounding box center [80, 123] width 50 height 6
click at [90, 100] on div "Status - New Appointment" at bounding box center [80, 103] width 50 height 6
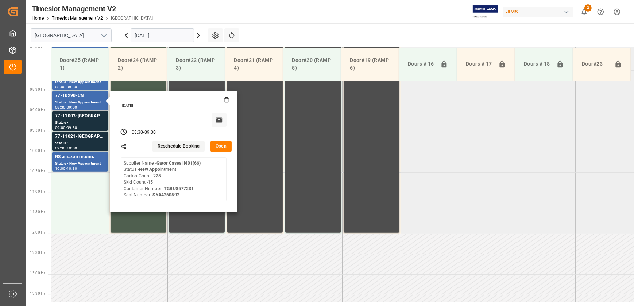
click at [219, 143] on button "Open" at bounding box center [220, 147] width 21 height 12
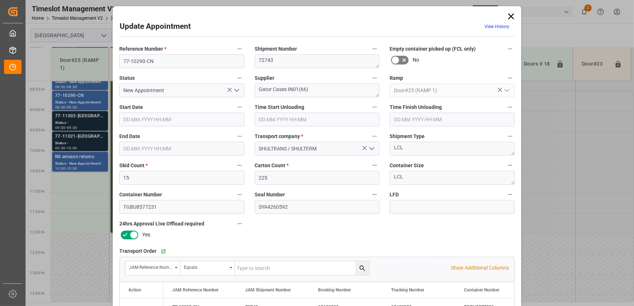
type input "18.09.2025 08:30"
type input "18.09.2025 09:00"
type input "16.09.2025 13:23"
drag, startPoint x: 507, startPoint y: 16, endPoint x: 503, endPoint y: 15, distance: 4.4
click at [507, 15] on icon at bounding box center [511, 16] width 10 height 10
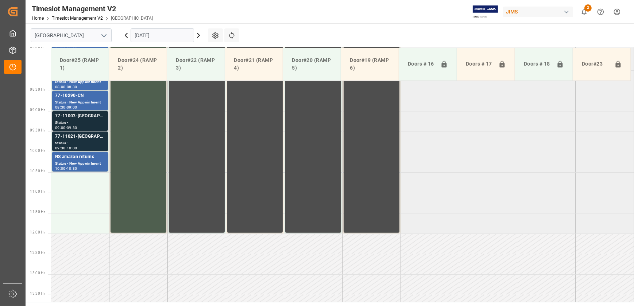
click at [85, 118] on div "77-11003-US" at bounding box center [80, 116] width 50 height 7
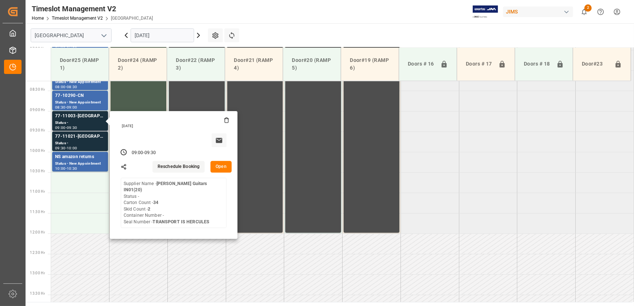
click at [225, 166] on button "Open" at bounding box center [220, 167] width 21 height 12
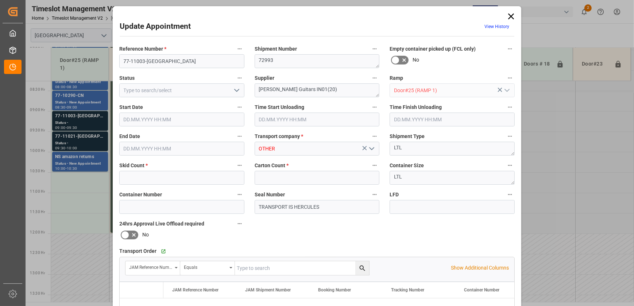
type input "2"
type input "34"
type input "18.09.2025 09:00"
type input "18.09.2025 09:30"
type input "16.09.2025 14:12"
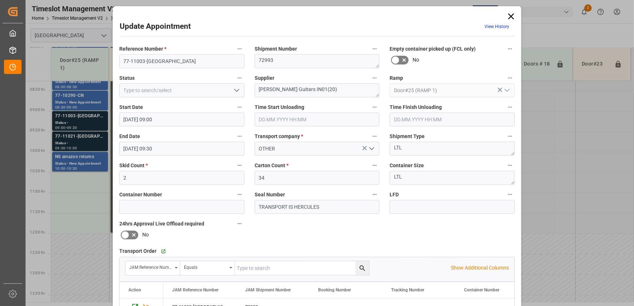
click at [238, 94] on icon "open menu" at bounding box center [236, 90] width 9 height 9
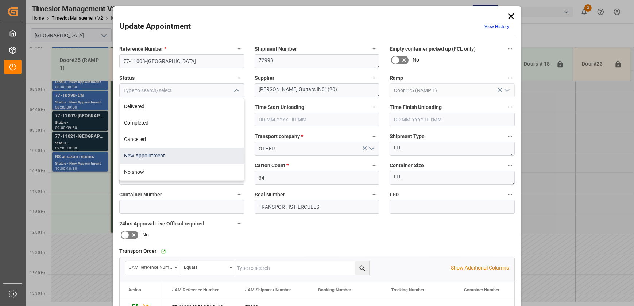
click at [180, 159] on div "New Appointment" at bounding box center [182, 156] width 124 height 16
type input "New Appointment"
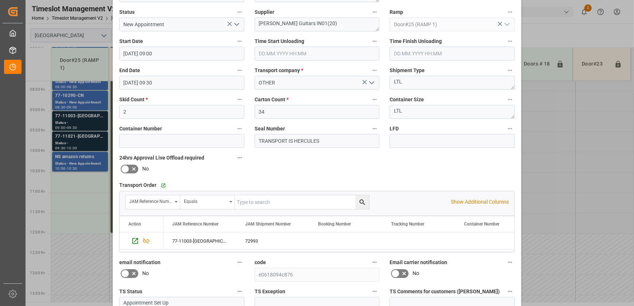
scroll to position [136, 0]
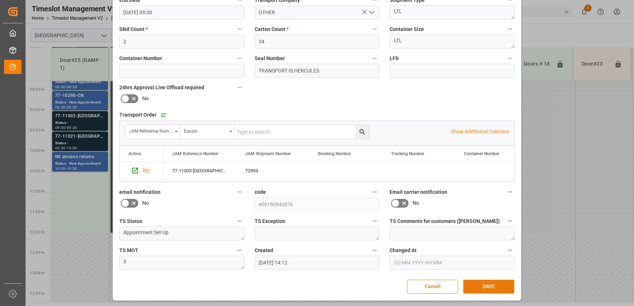
click at [483, 289] on button "SAVE" at bounding box center [488, 287] width 51 height 14
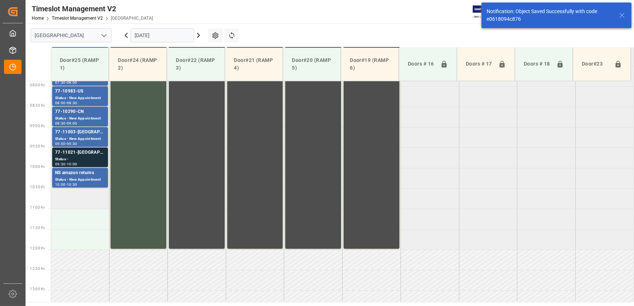
scroll to position [330, 0]
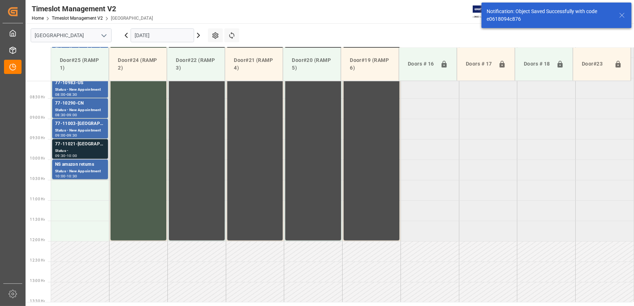
click at [96, 152] on div "Status -" at bounding box center [80, 151] width 50 height 6
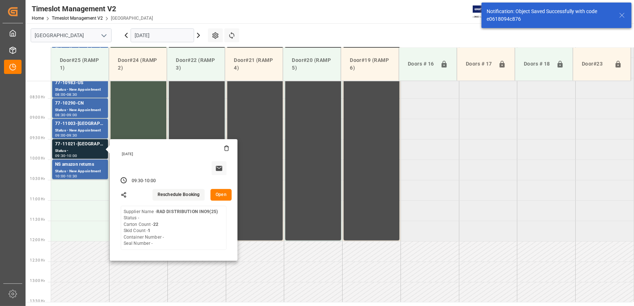
click at [226, 196] on button "Open" at bounding box center [220, 195] width 21 height 12
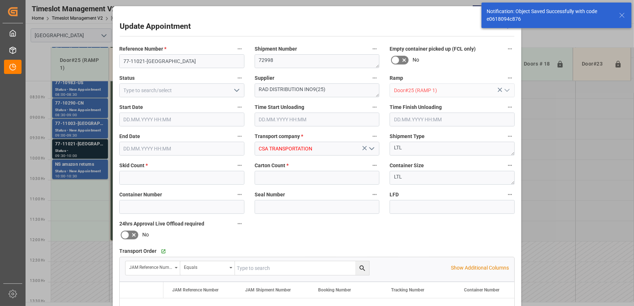
type input "1"
type input "22"
type input "18.09.2025 09:30"
type input "18.09.2025 10:00"
type input "16.09.2025 14:27"
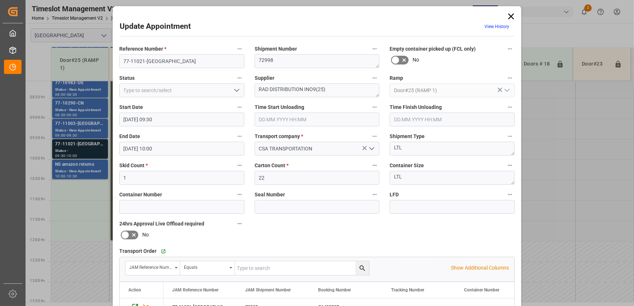
click at [238, 87] on icon "open menu" at bounding box center [236, 90] width 9 height 9
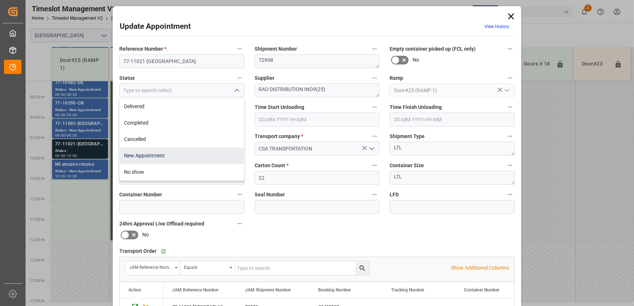
click at [180, 156] on div "New Appointment" at bounding box center [182, 156] width 124 height 16
type input "New Appointment"
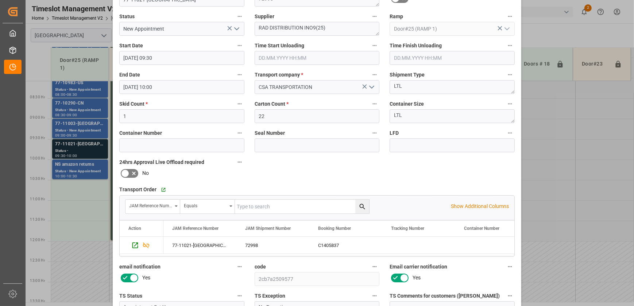
scroll to position [136, 0]
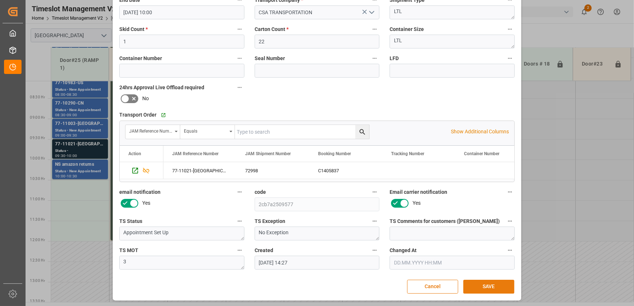
click at [493, 284] on button "SAVE" at bounding box center [488, 287] width 51 height 14
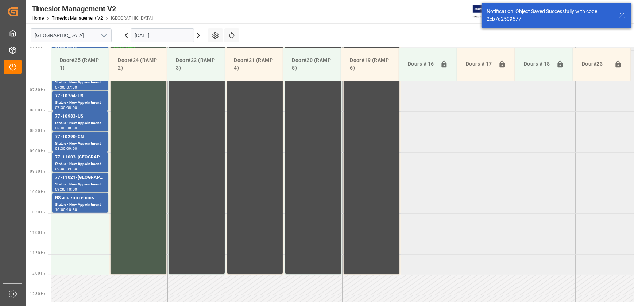
scroll to position [131, 0]
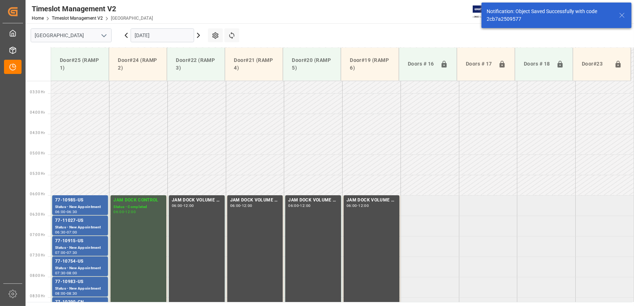
click at [597, 168] on td at bounding box center [604, 165] width 58 height 20
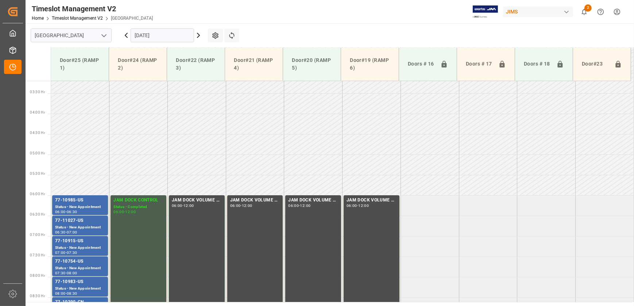
click at [200, 35] on icon at bounding box center [198, 35] width 9 height 9
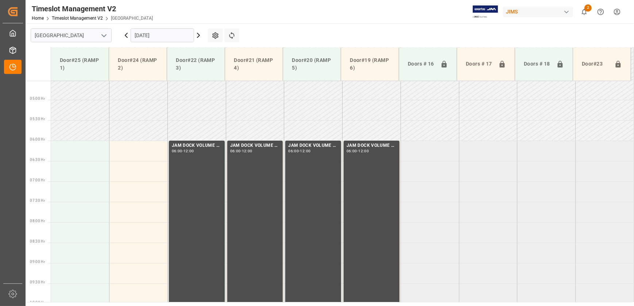
scroll to position [179, 0]
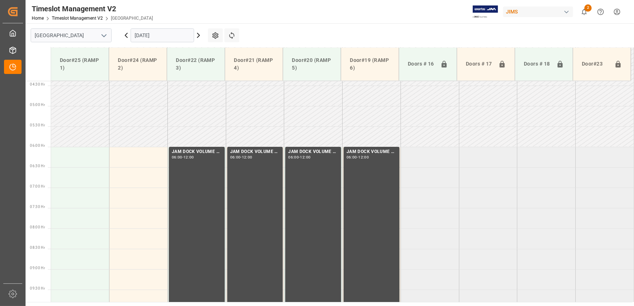
click at [195, 34] on icon at bounding box center [198, 35] width 9 height 9
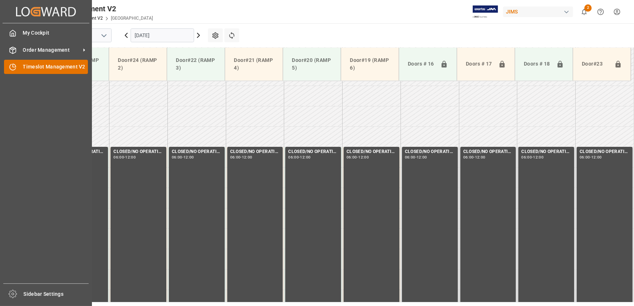
click at [15, 66] on icon at bounding box center [14, 65] width 3 height 3
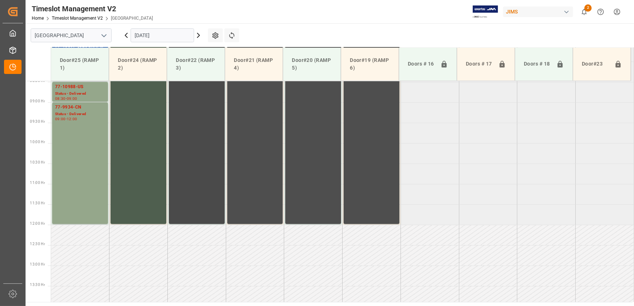
scroll to position [212, 0]
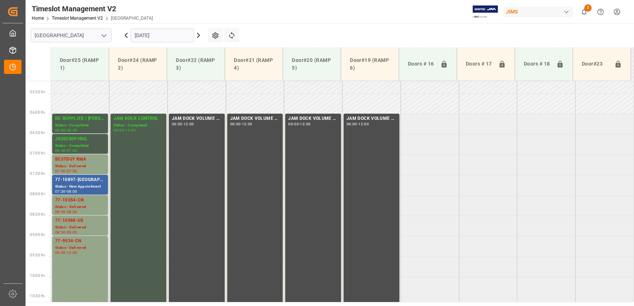
click at [85, 183] on div "77-10897-US" at bounding box center [80, 179] width 50 height 7
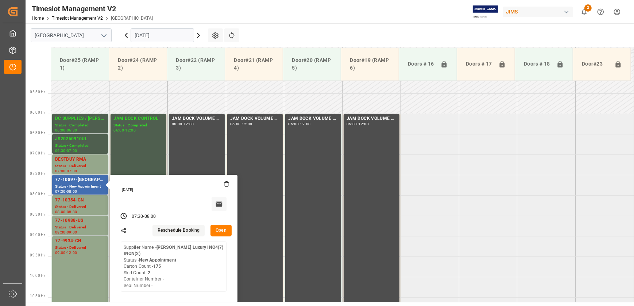
click at [222, 227] on button "Open" at bounding box center [220, 231] width 21 height 12
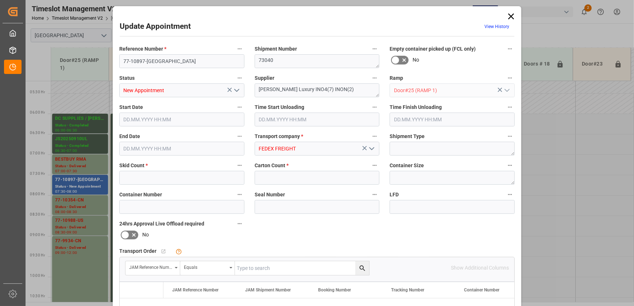
type input "2"
type input "175"
type input "16.09.2025 07:30"
type input "16.09.2025 08:00"
type input "12.09.2025 12:14"
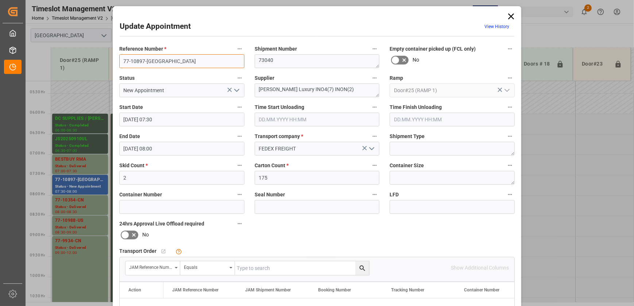
click at [153, 63] on input "77-10897-US" at bounding box center [181, 61] width 125 height 14
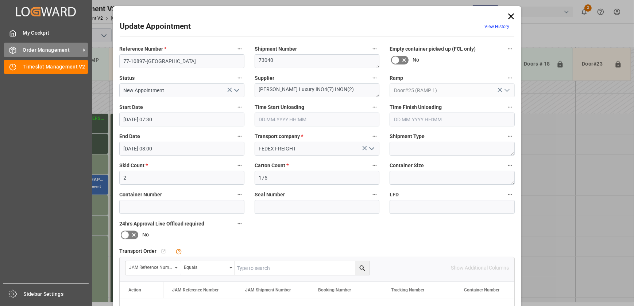
click at [17, 44] on div "Order Management Order Management" at bounding box center [46, 50] width 84 height 14
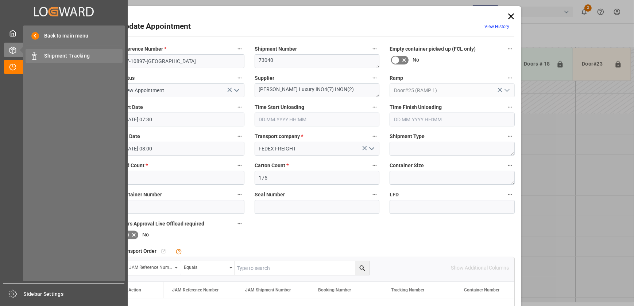
click at [65, 56] on span "Shipment Tracking" at bounding box center [83, 56] width 78 height 8
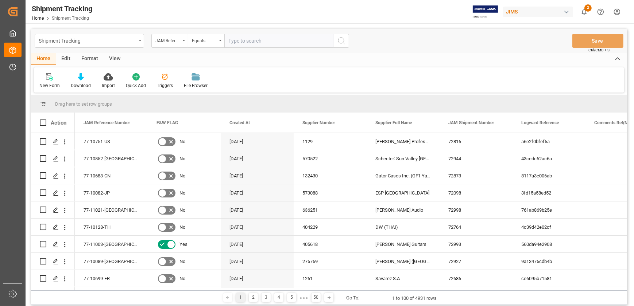
click at [253, 43] on input "text" at bounding box center [278, 41] width 109 height 14
type input "77-10897-US"
click at [342, 40] on icon "search button" at bounding box center [341, 40] width 9 height 9
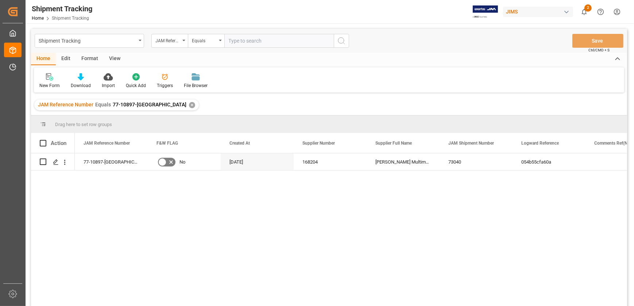
click at [116, 57] on div "View" at bounding box center [115, 59] width 22 height 12
click at [42, 80] on div at bounding box center [46, 77] width 14 height 8
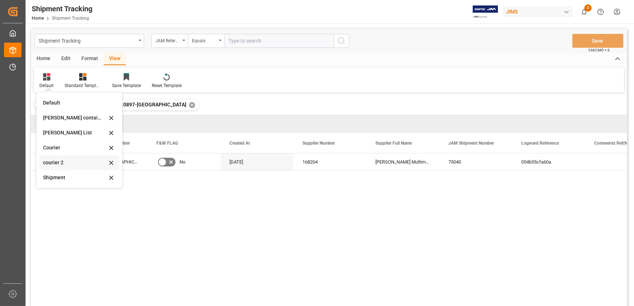
click at [69, 163] on div "courier 2" at bounding box center [75, 163] width 64 height 8
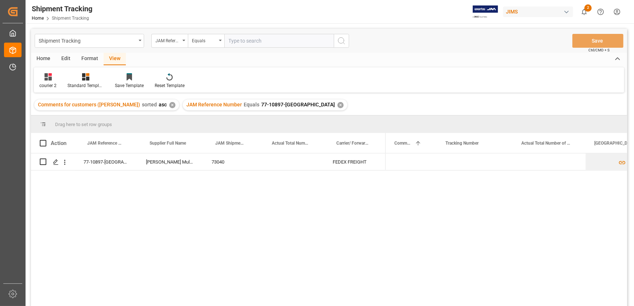
click at [169, 105] on div "✕" at bounding box center [172, 105] width 6 height 6
click at [189, 103] on div "✕" at bounding box center [192, 105] width 6 height 6
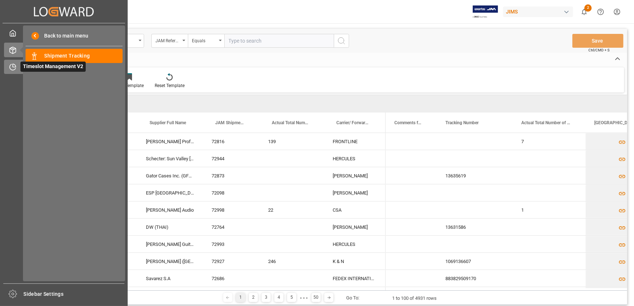
click at [20, 67] on span "Timeslot Management V2" at bounding box center [52, 67] width 65 height 10
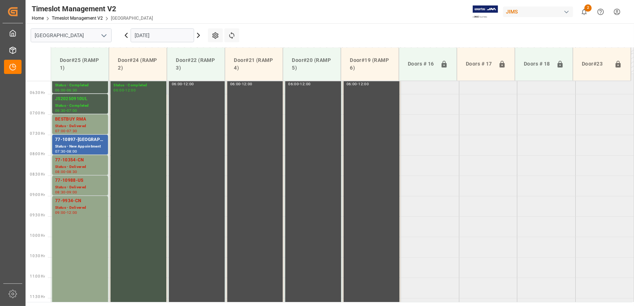
scroll to position [220, 0]
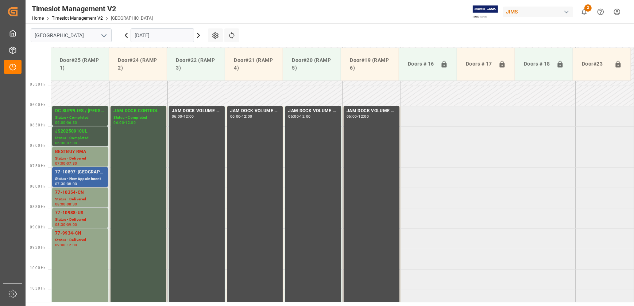
click at [84, 178] on div "Status - New Appointment" at bounding box center [80, 179] width 50 height 6
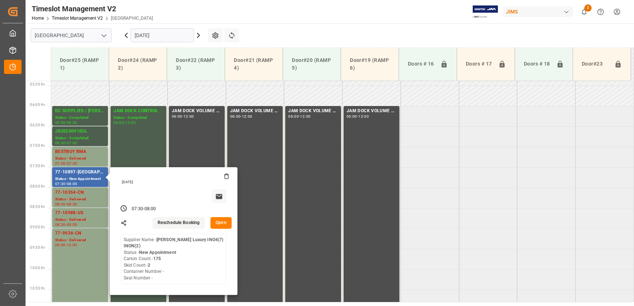
click at [220, 222] on button "Open" at bounding box center [220, 223] width 21 height 12
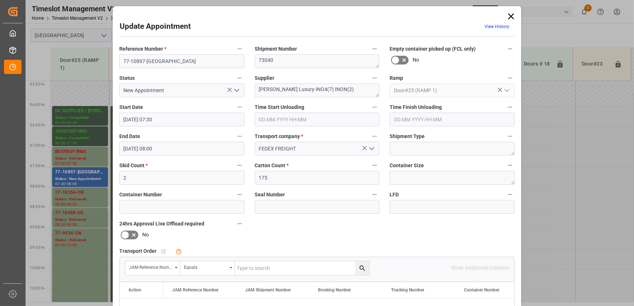
click at [235, 89] on icon "open menu" at bounding box center [236, 90] width 9 height 9
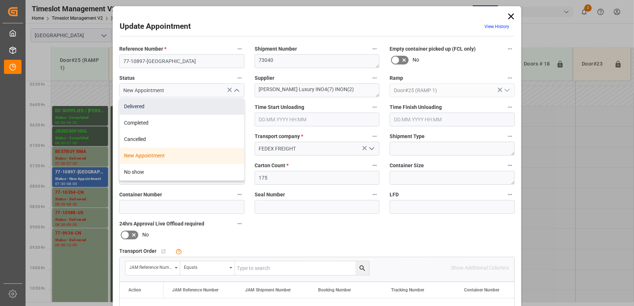
click at [195, 108] on div "Delivered" at bounding box center [182, 106] width 124 height 16
type input "Delivered"
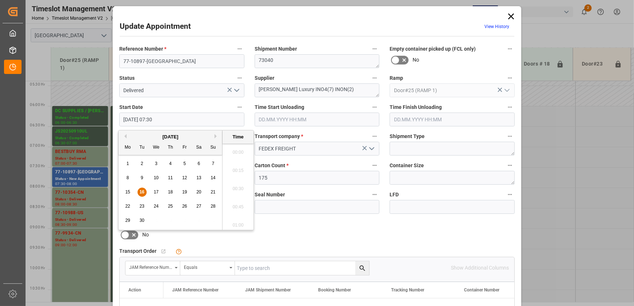
click at [217, 117] on input "16.09.2025 07:30" at bounding box center [181, 120] width 125 height 14
click at [305, 113] on input "text" at bounding box center [316, 120] width 125 height 14
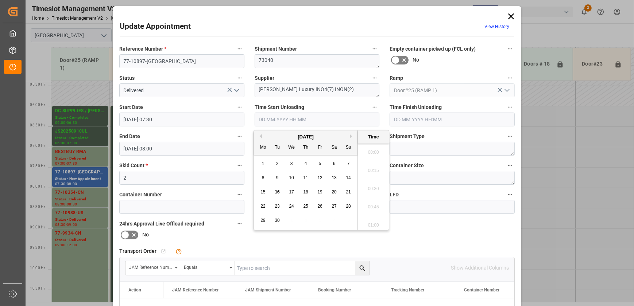
scroll to position [804, 0]
click at [303, 118] on input "text" at bounding box center [316, 120] width 125 height 14
click at [275, 191] on span "16" at bounding box center [276, 192] width 5 height 5
click at [374, 151] on li "11:00" at bounding box center [373, 150] width 31 height 18
type input "16.09.2025 11:00"
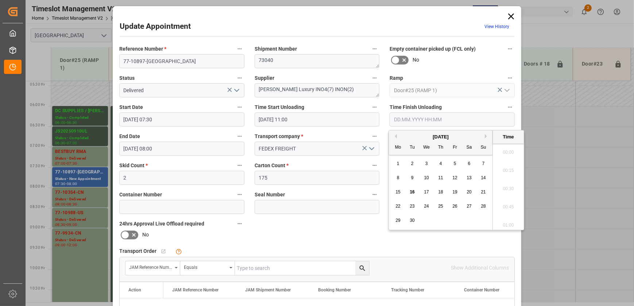
click at [439, 120] on input "text" at bounding box center [451, 120] width 125 height 14
click at [412, 193] on span "16" at bounding box center [411, 192] width 5 height 5
click at [509, 191] on li "11:30" at bounding box center [507, 187] width 31 height 18
type input "16.09.2025 11:30"
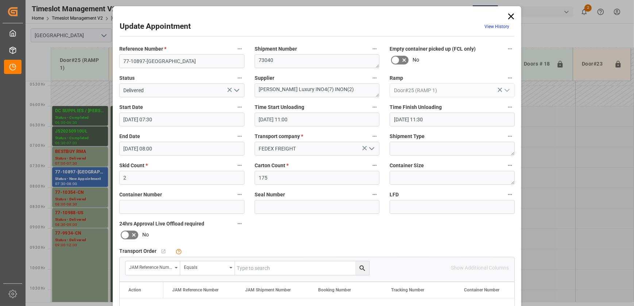
scroll to position [136, 0]
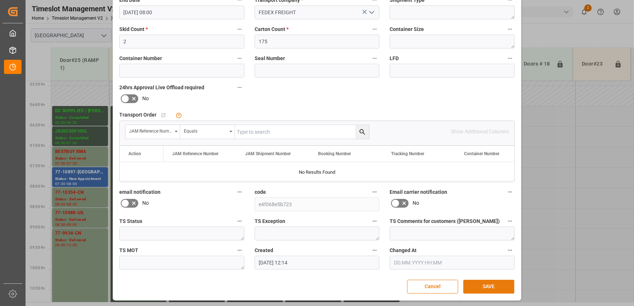
click at [489, 284] on button "SAVE" at bounding box center [488, 287] width 51 height 14
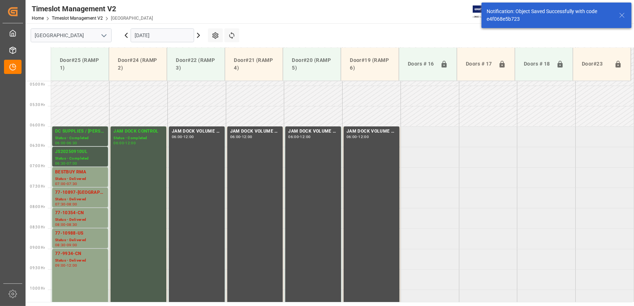
scroll to position [248, 0]
